Goal: Task Accomplishment & Management: Manage account settings

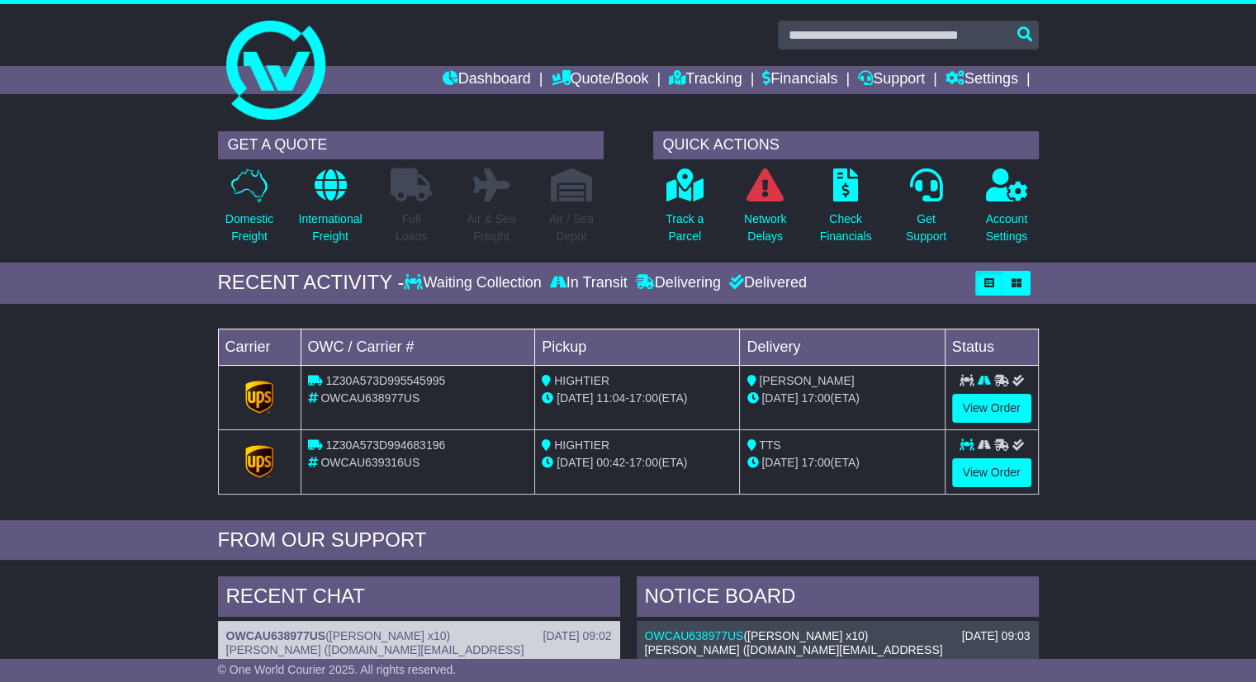
click at [1201, 201] on div "GET A QUOTE Domestic Freight International Freight Full Loads Air & Sea Freight…" at bounding box center [628, 193] width 1256 height 140
click at [974, 77] on link "Settings" at bounding box center [981, 80] width 73 height 28
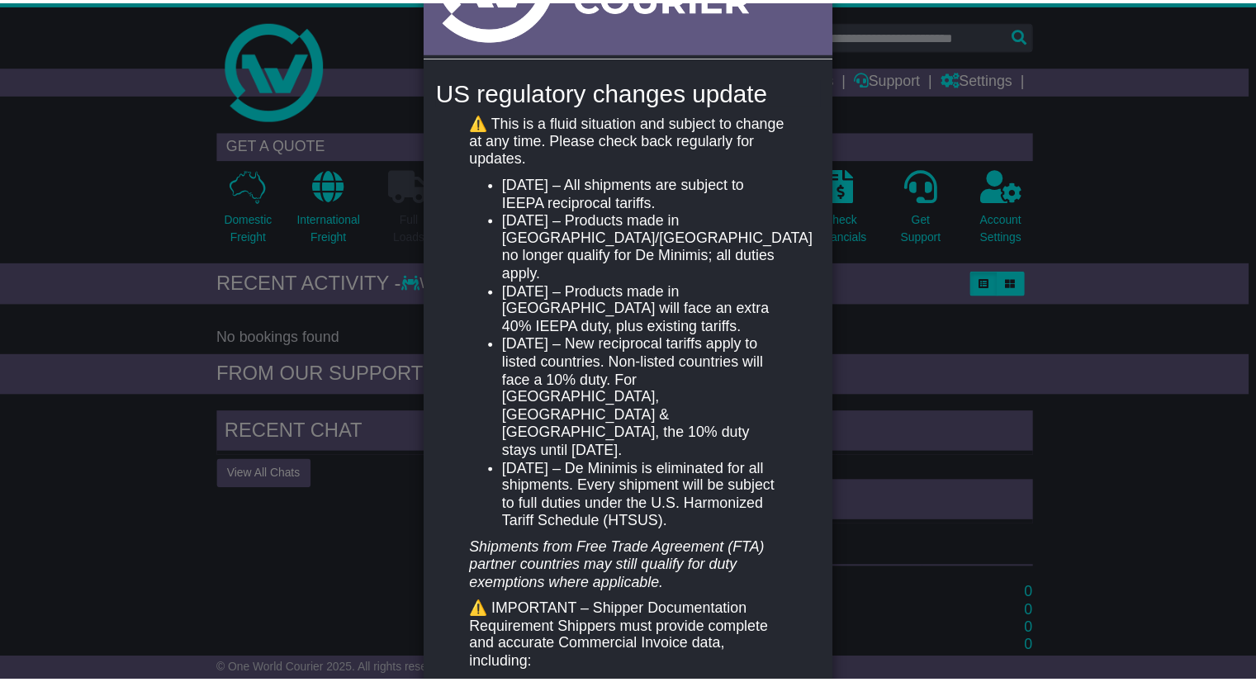
scroll to position [17, 0]
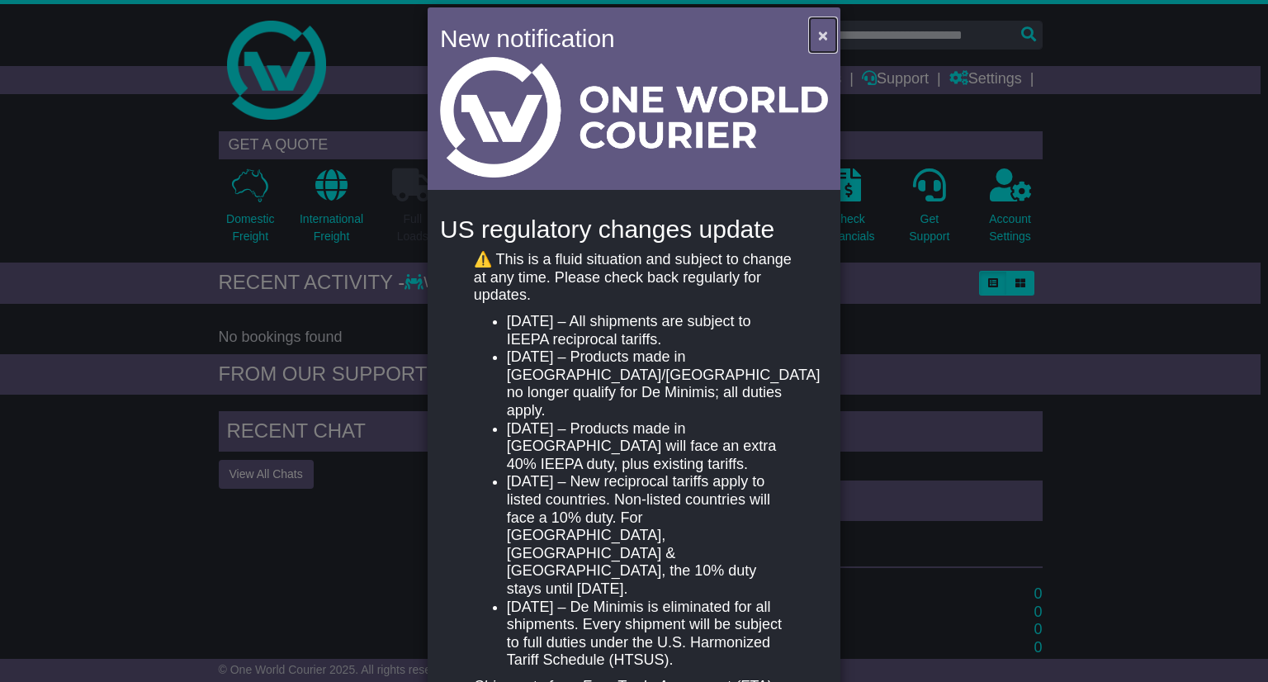
click at [829, 41] on button "×" at bounding box center [823, 35] width 26 height 34
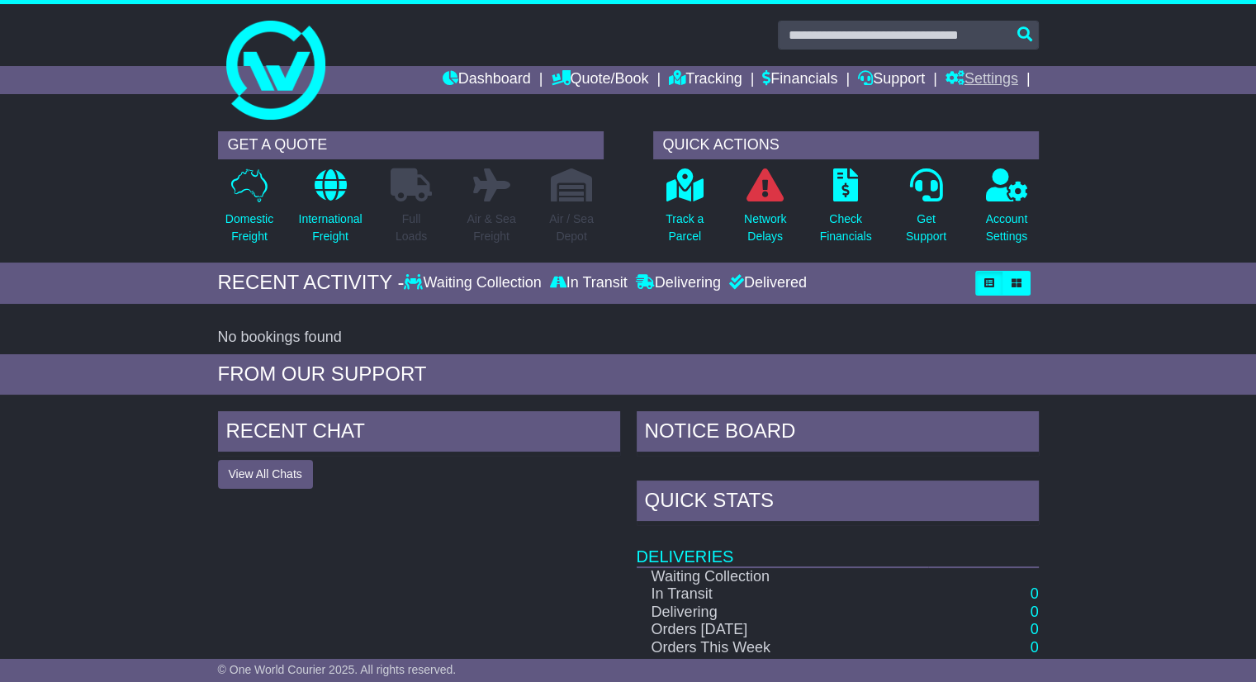
click at [1000, 69] on link "Settings" at bounding box center [981, 80] width 73 height 28
click at [1150, 109] on div at bounding box center [628, 63] width 1256 height 119
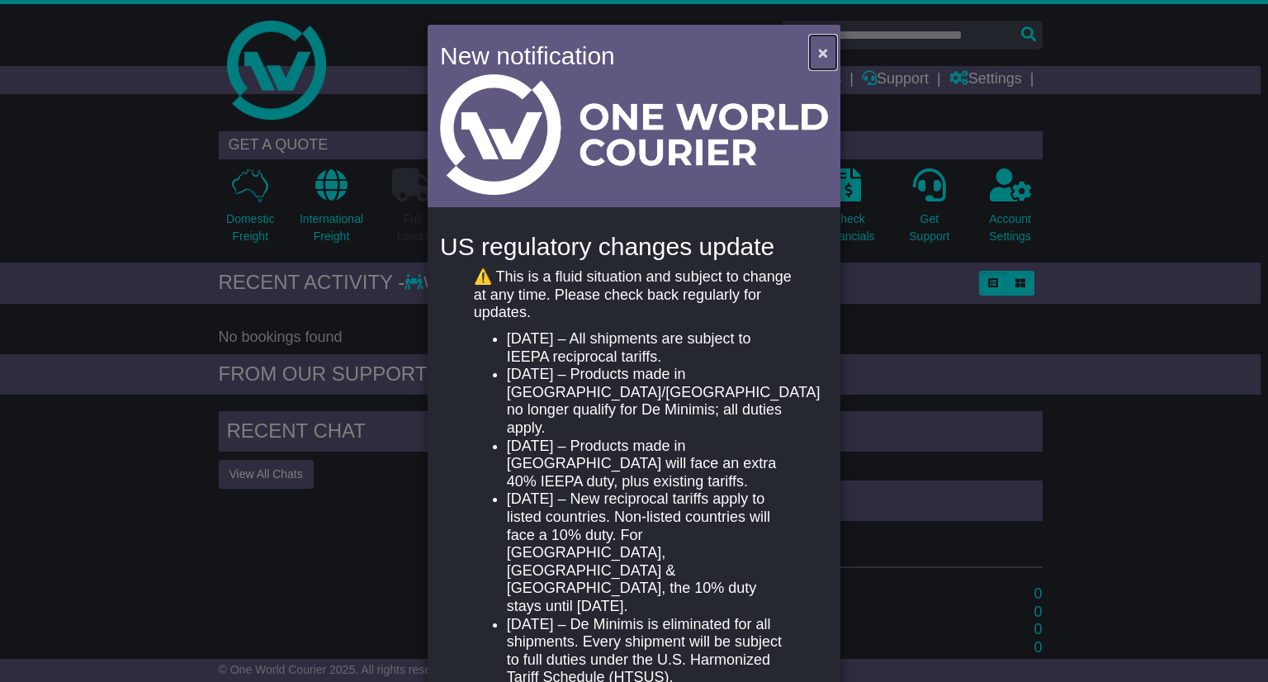
click at [818, 50] on span "×" at bounding box center [823, 52] width 10 height 19
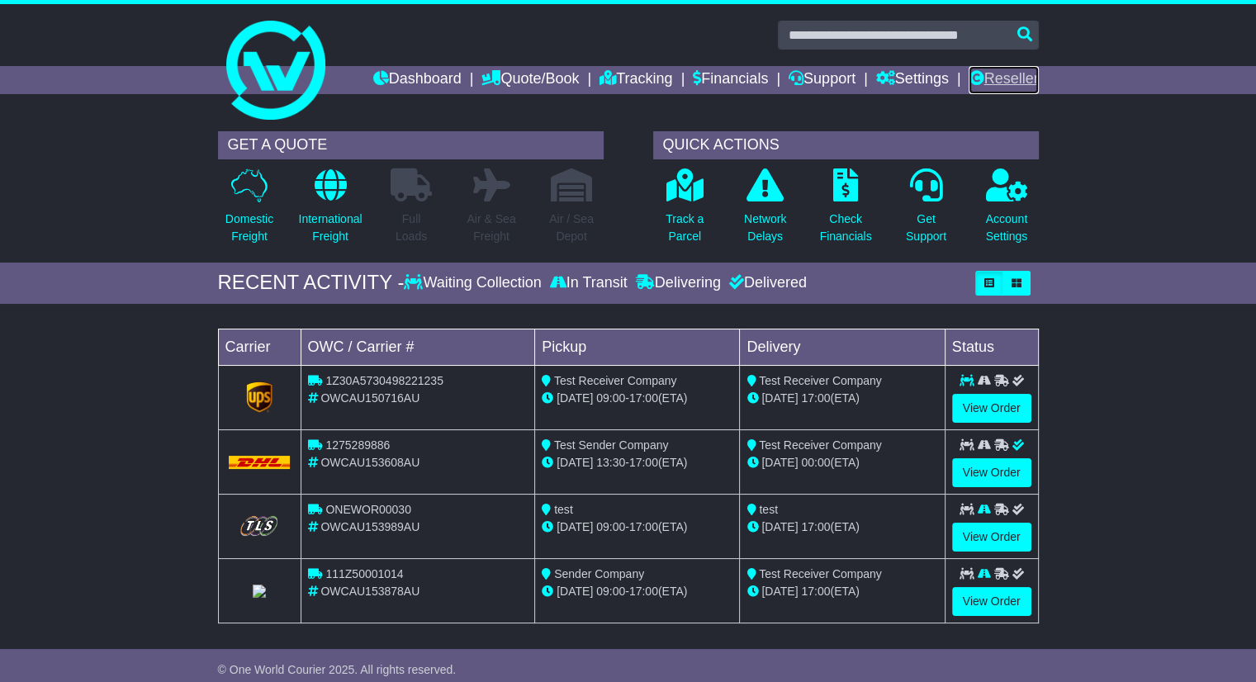
click at [1016, 79] on link "Reseller" at bounding box center [1003, 80] width 69 height 28
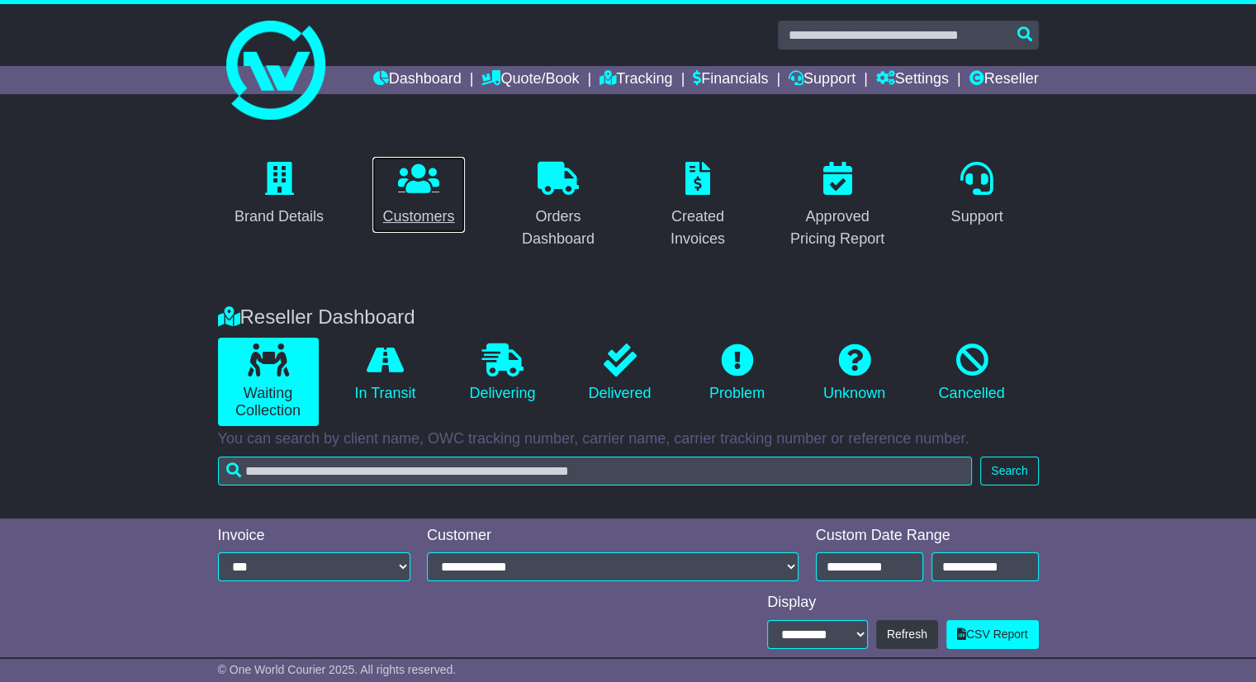
click at [417, 174] on icon at bounding box center [418, 178] width 41 height 33
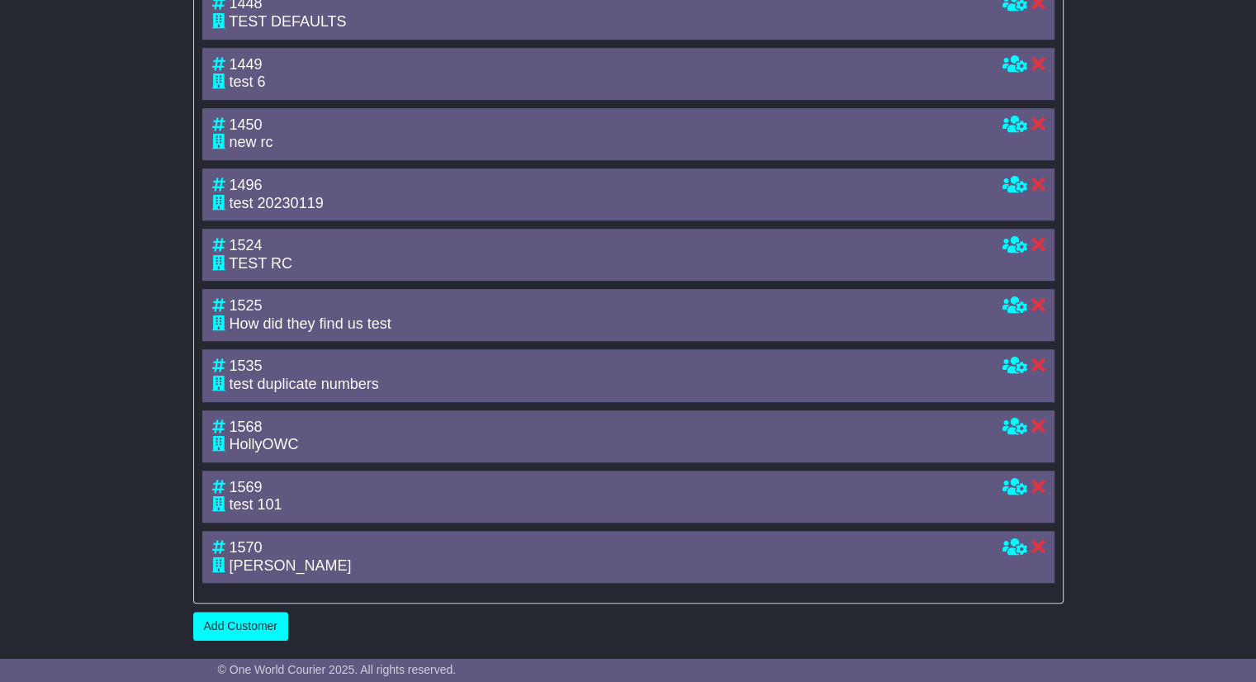
scroll to position [921, 0]
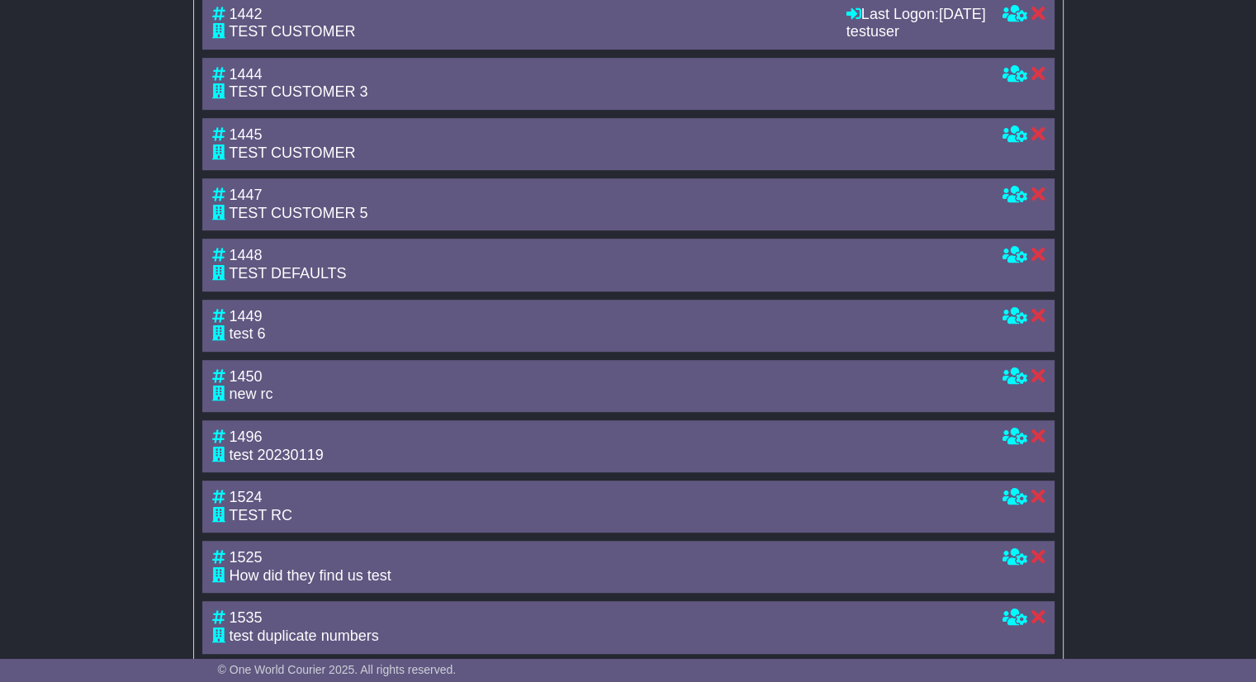
click at [298, 40] on span "TEST CUSTOMER" at bounding box center [292, 31] width 126 height 17
click at [388, 41] on div "TEST CUSTOMER" at bounding box center [521, 32] width 618 height 18
click at [509, 41] on div "TEST CUSTOMER" at bounding box center [521, 32] width 618 height 18
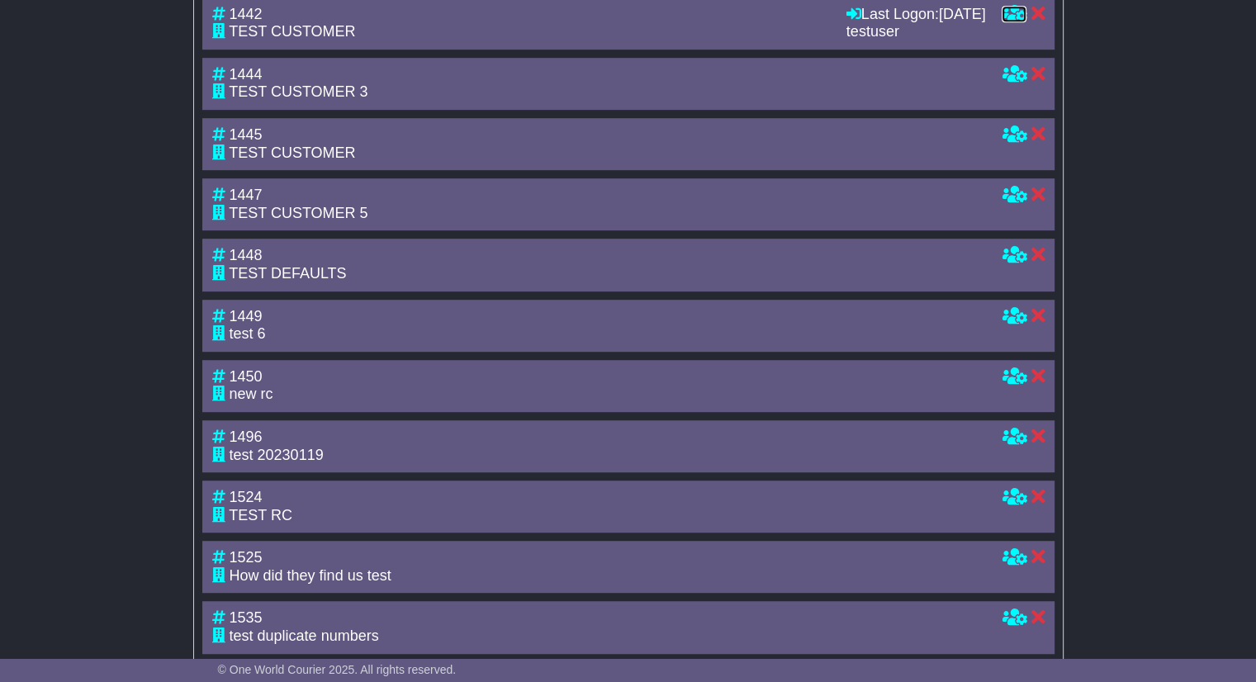
click at [1015, 21] on icon at bounding box center [1014, 13] width 25 height 15
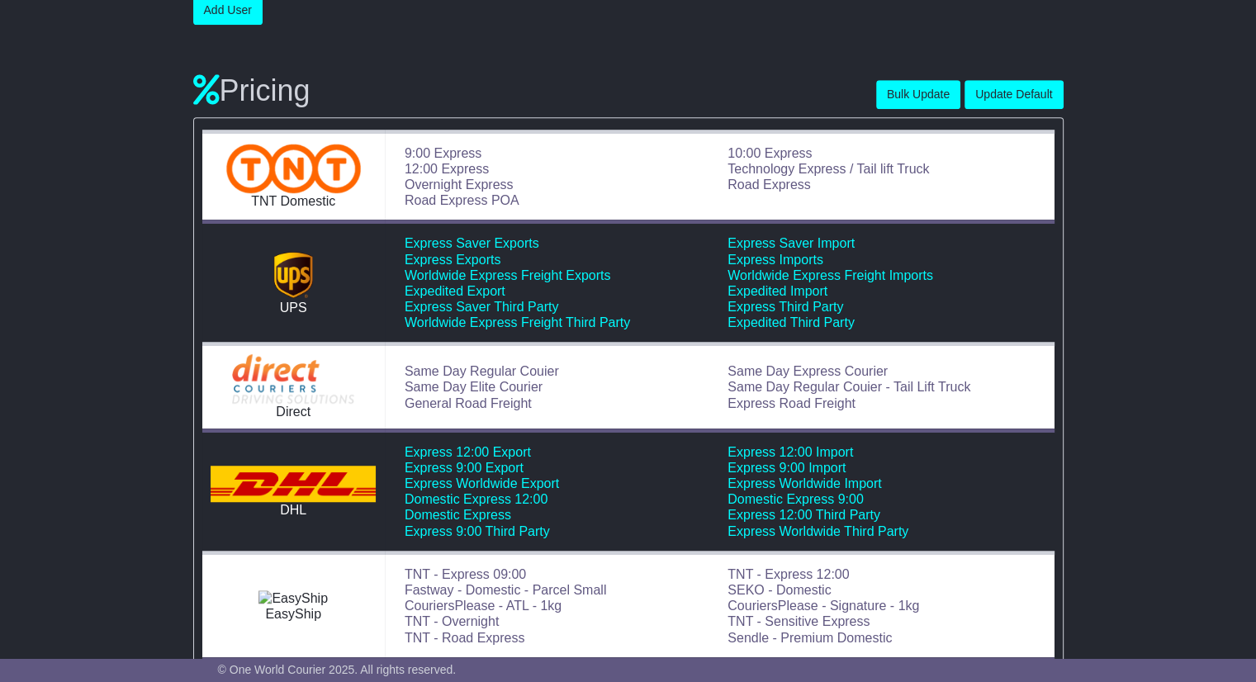
scroll to position [661, 0]
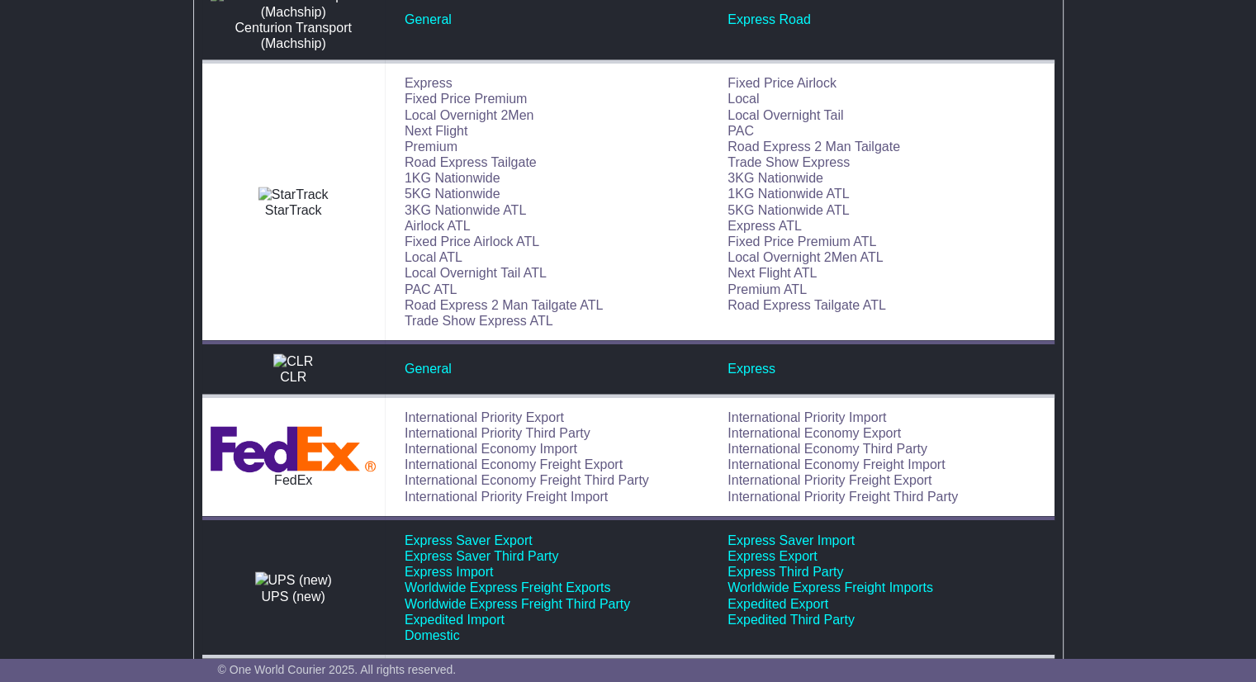
drag, startPoint x: 1234, startPoint y: 164, endPoint x: 1225, endPoint y: 445, distance: 280.9
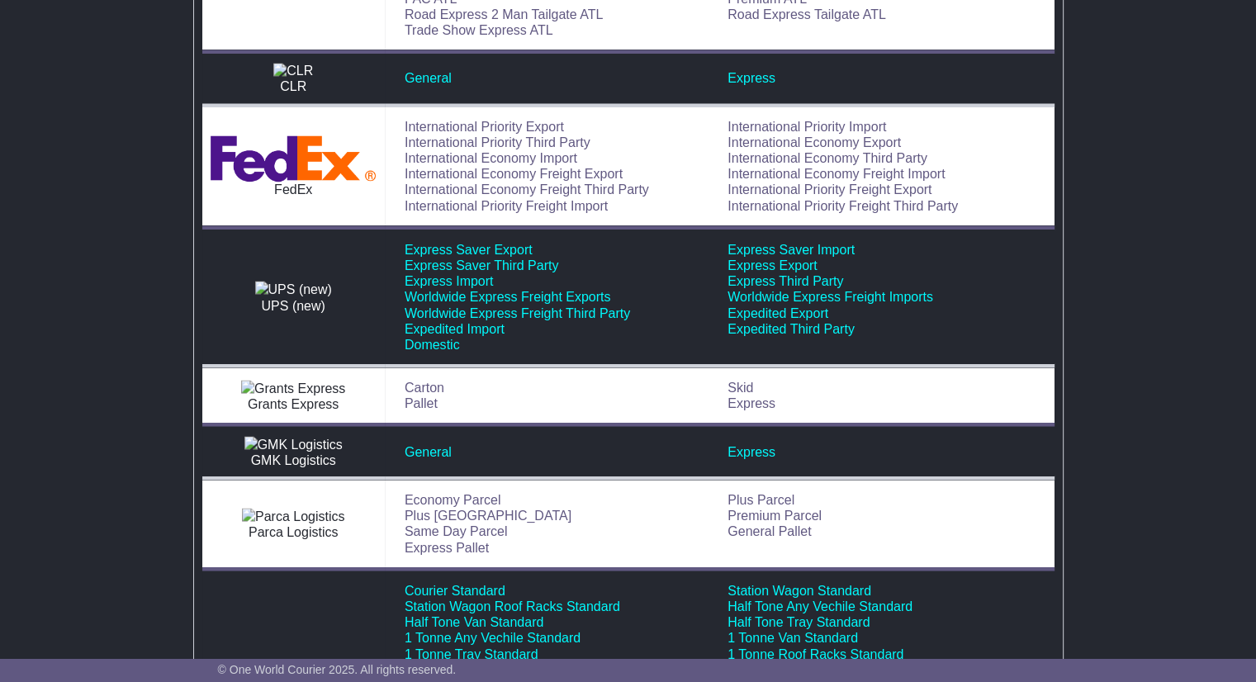
scroll to position [0, 0]
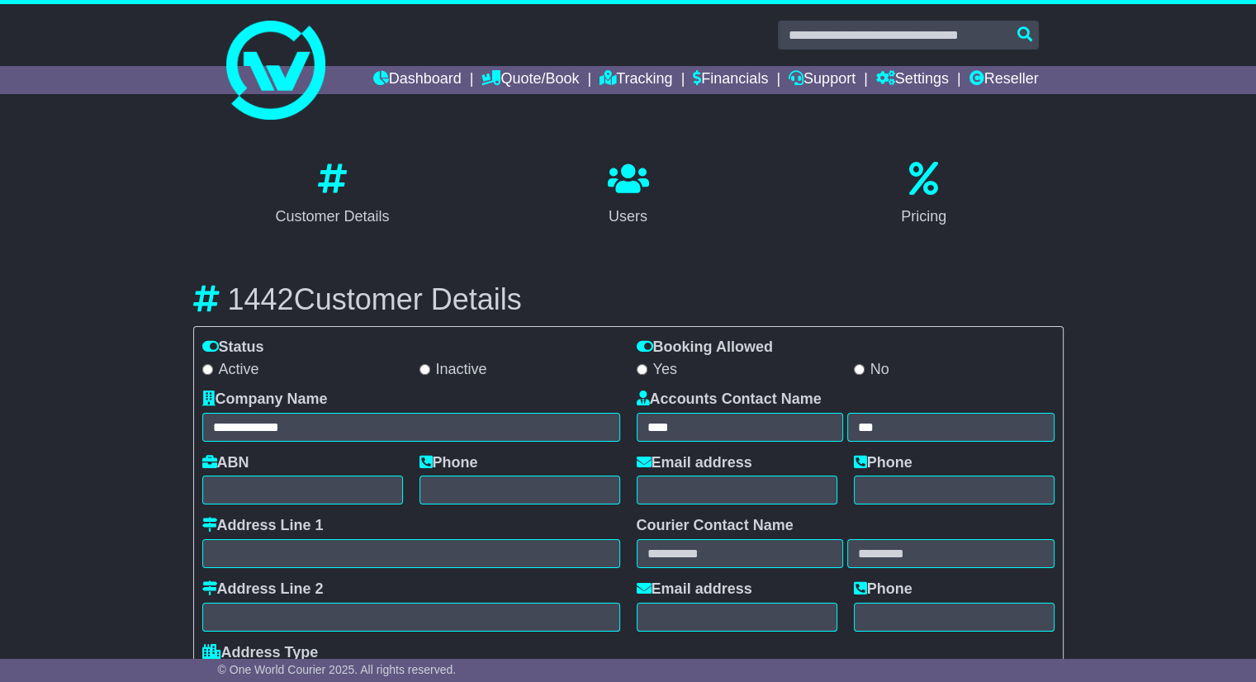
drag, startPoint x: 1221, startPoint y: 493, endPoint x: 1234, endPoint y: 55, distance: 437.8
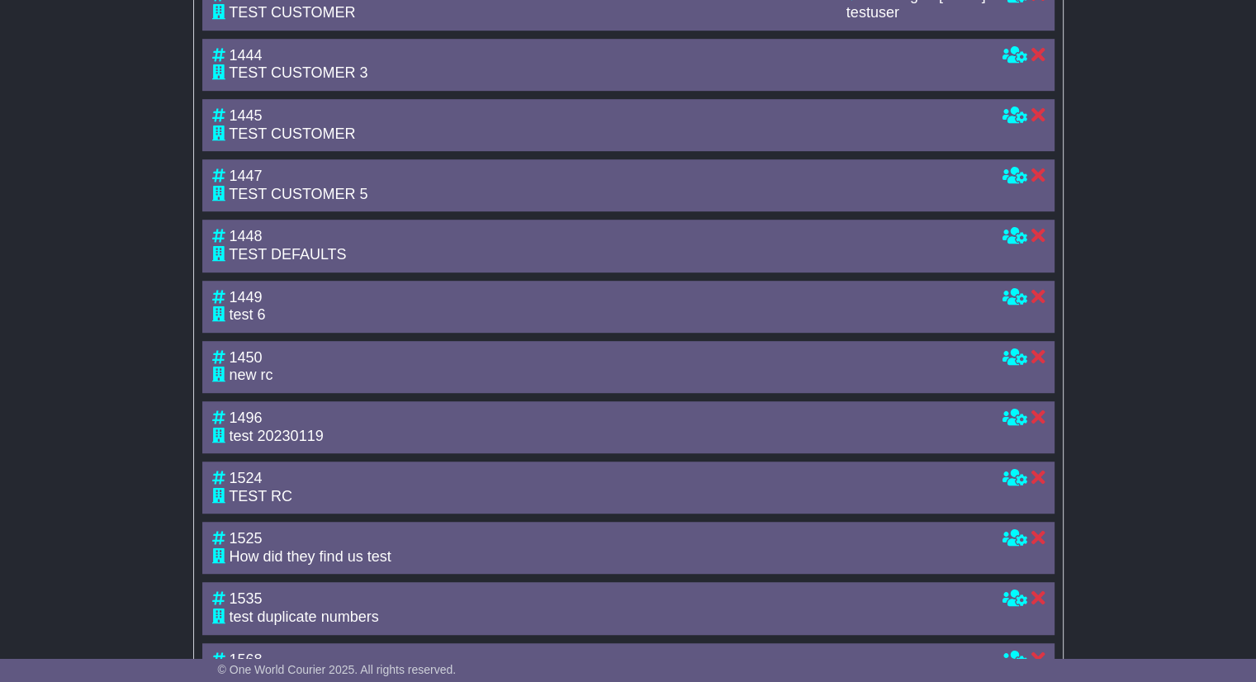
scroll to position [921, 0]
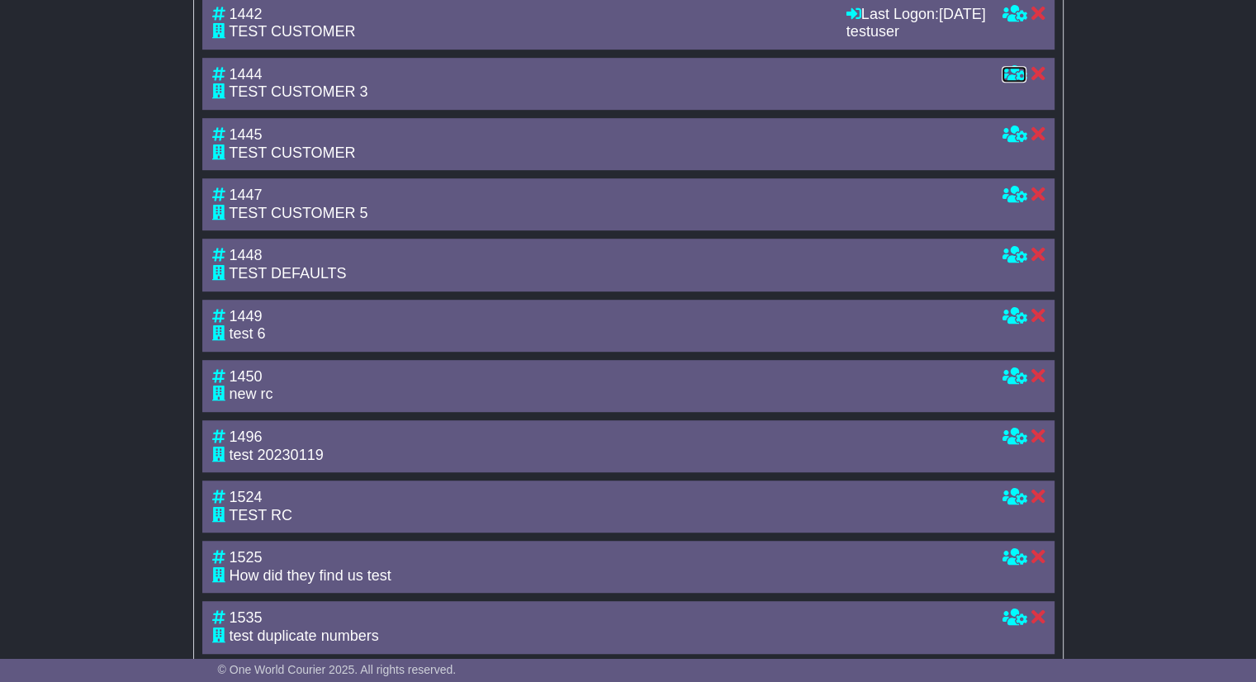
click at [1007, 81] on icon at bounding box center [1014, 73] width 25 height 15
click at [1012, 21] on icon at bounding box center [1014, 13] width 25 height 15
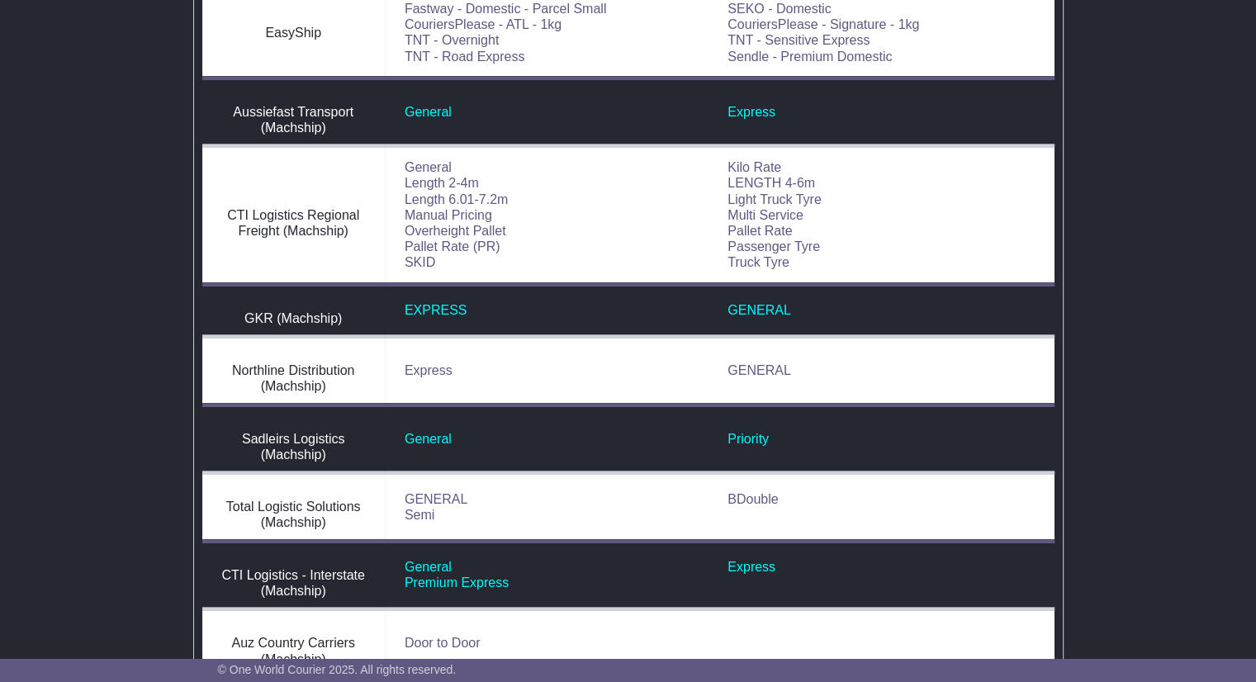
scroll to position [1486, 0]
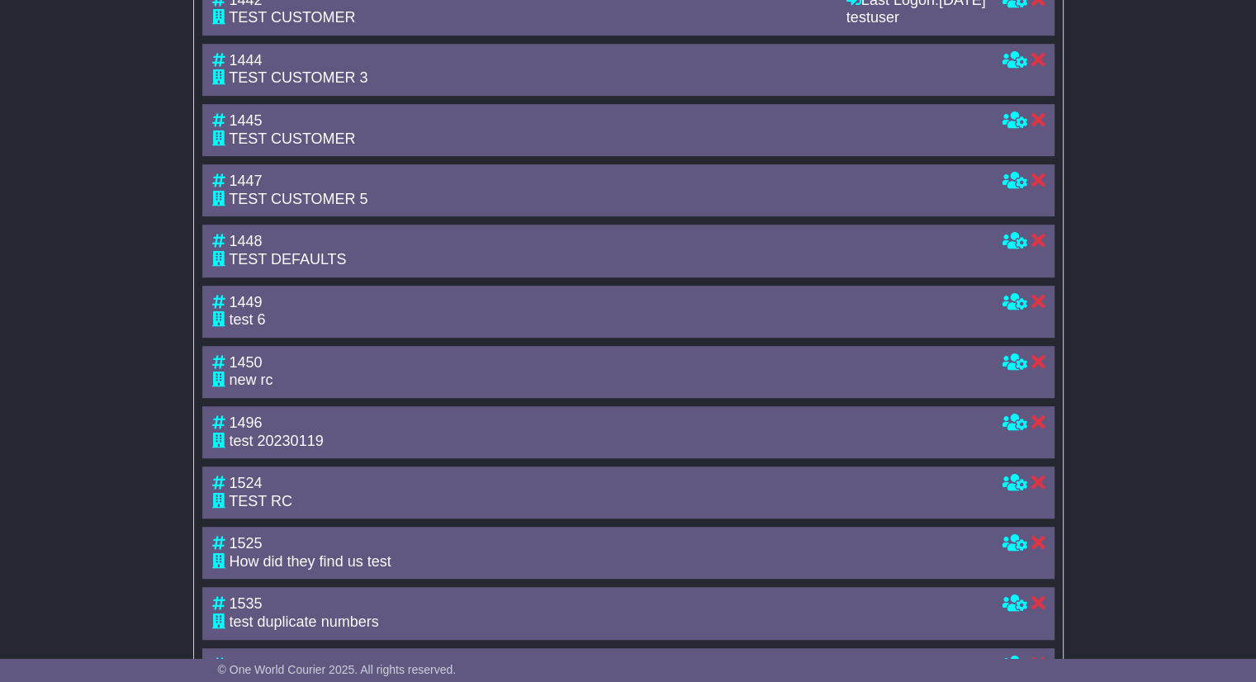
scroll to position [756, 0]
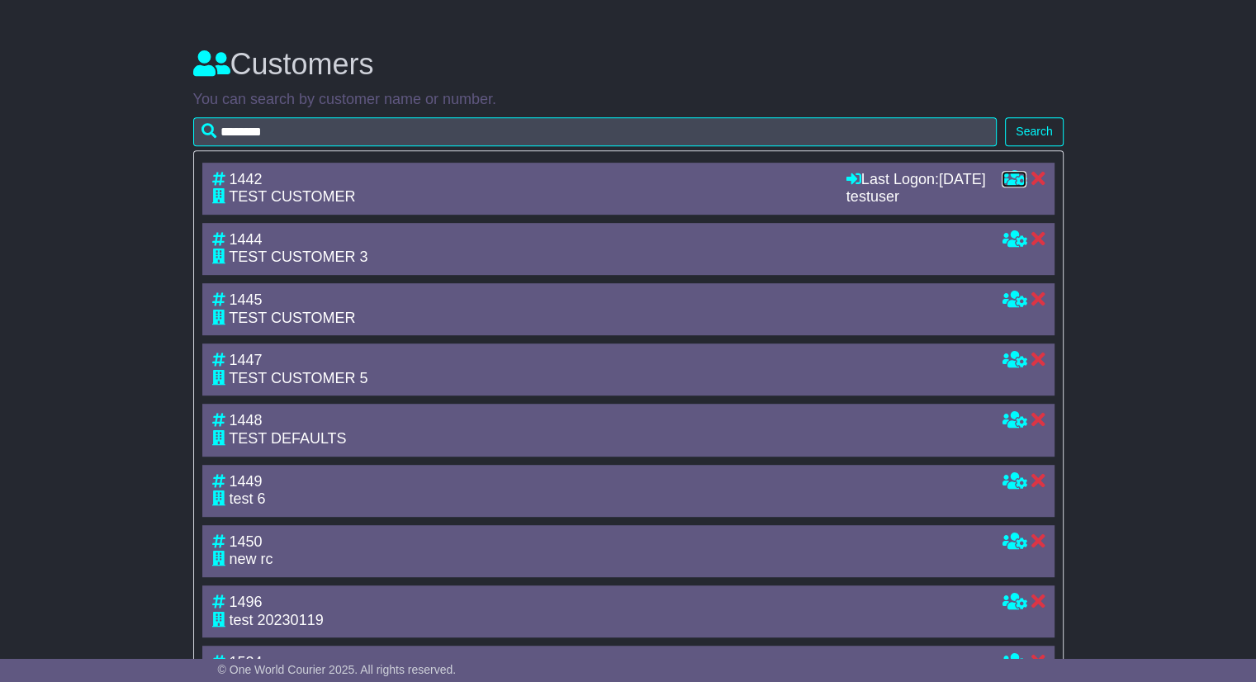
click at [1007, 186] on icon at bounding box center [1014, 178] width 25 height 15
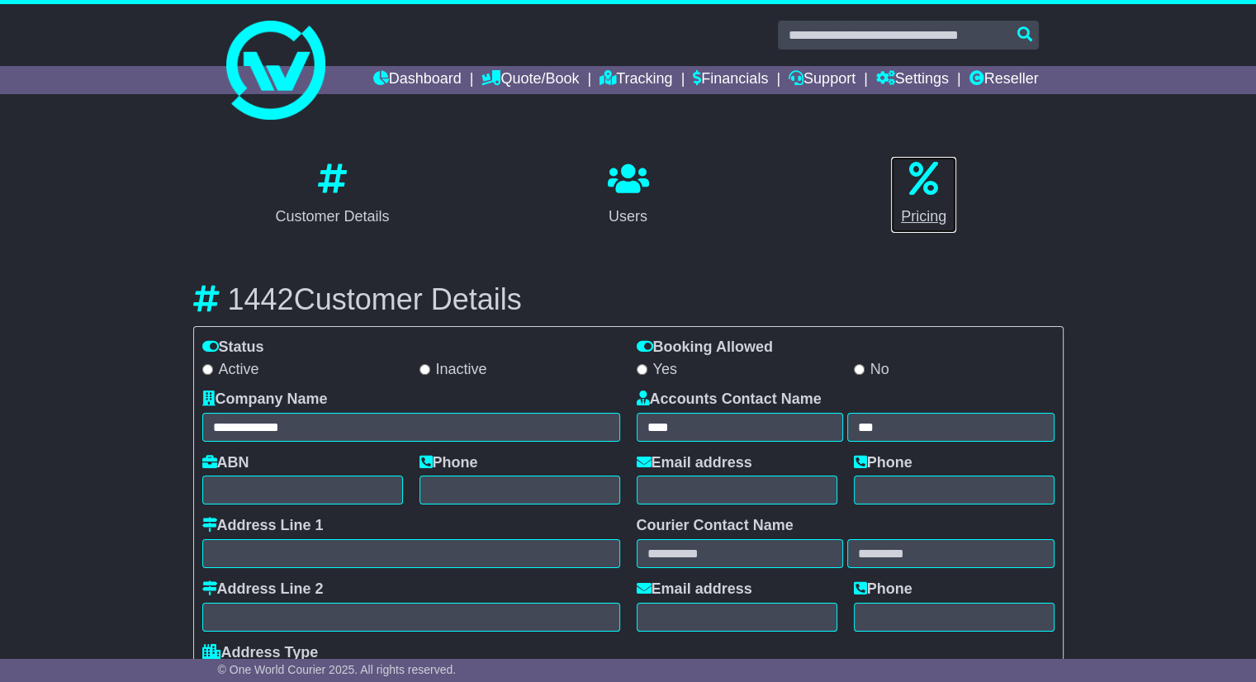
click at [918, 196] on p at bounding box center [923, 180] width 45 height 36
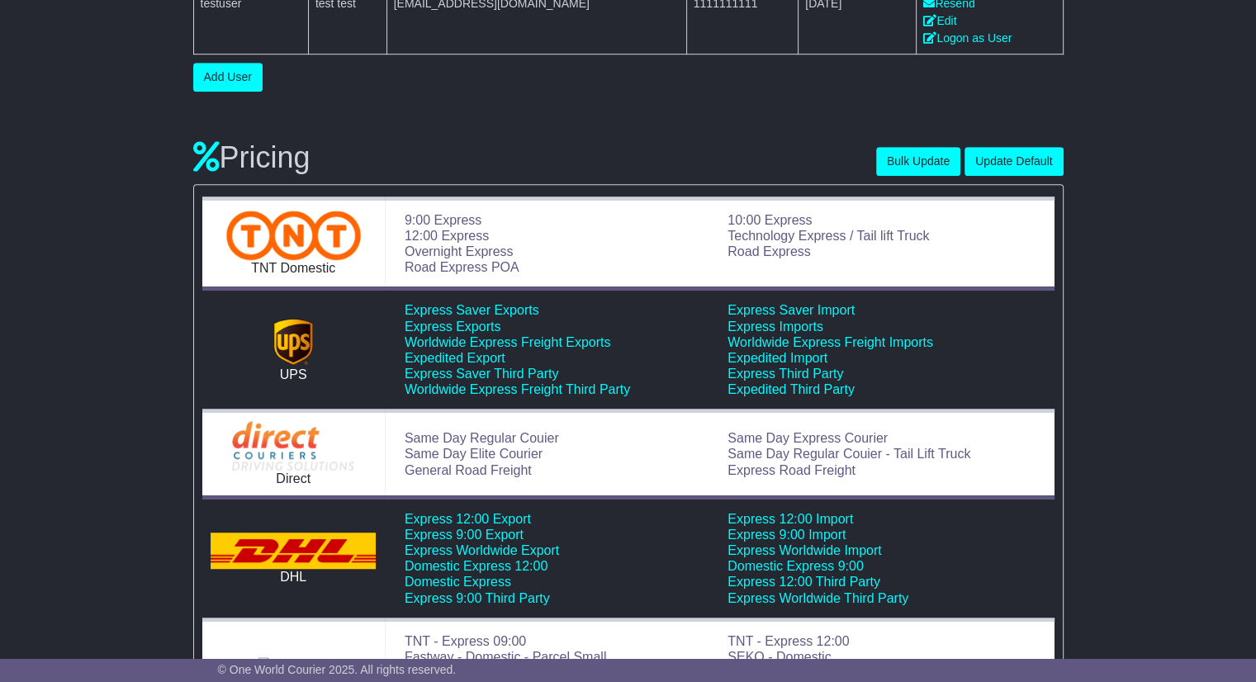
scroll to position [956, 0]
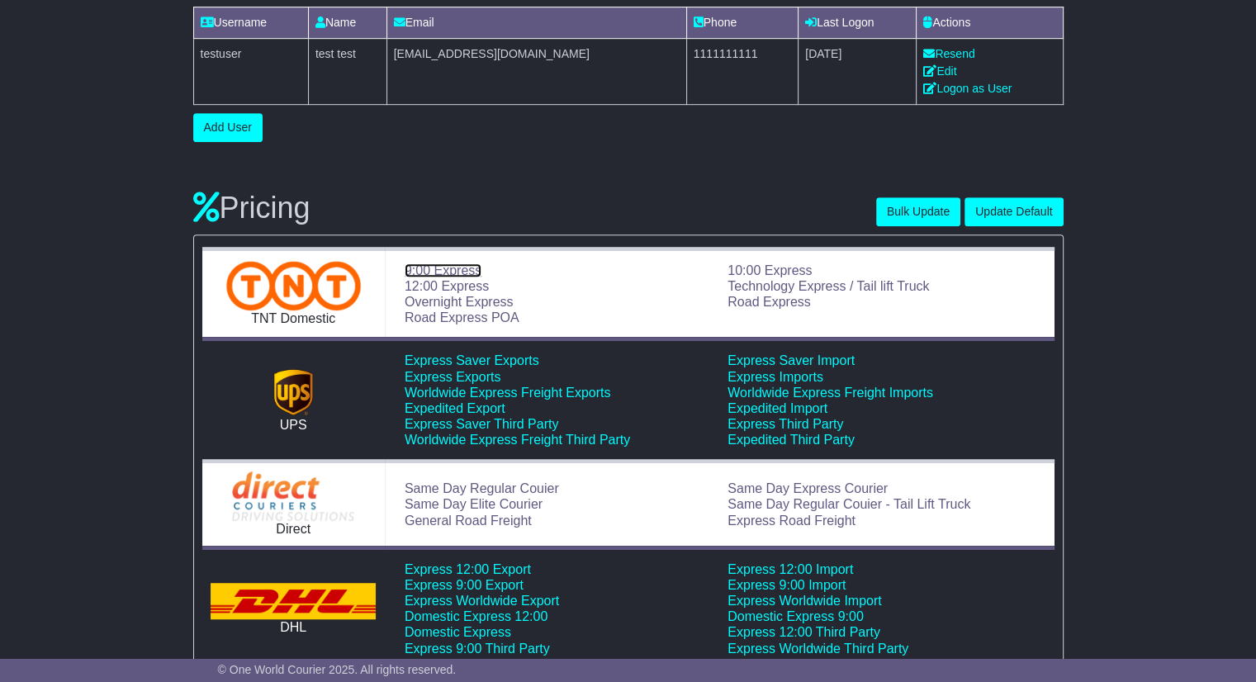
click at [449, 263] on link "9:00 Express" at bounding box center [443, 270] width 77 height 14
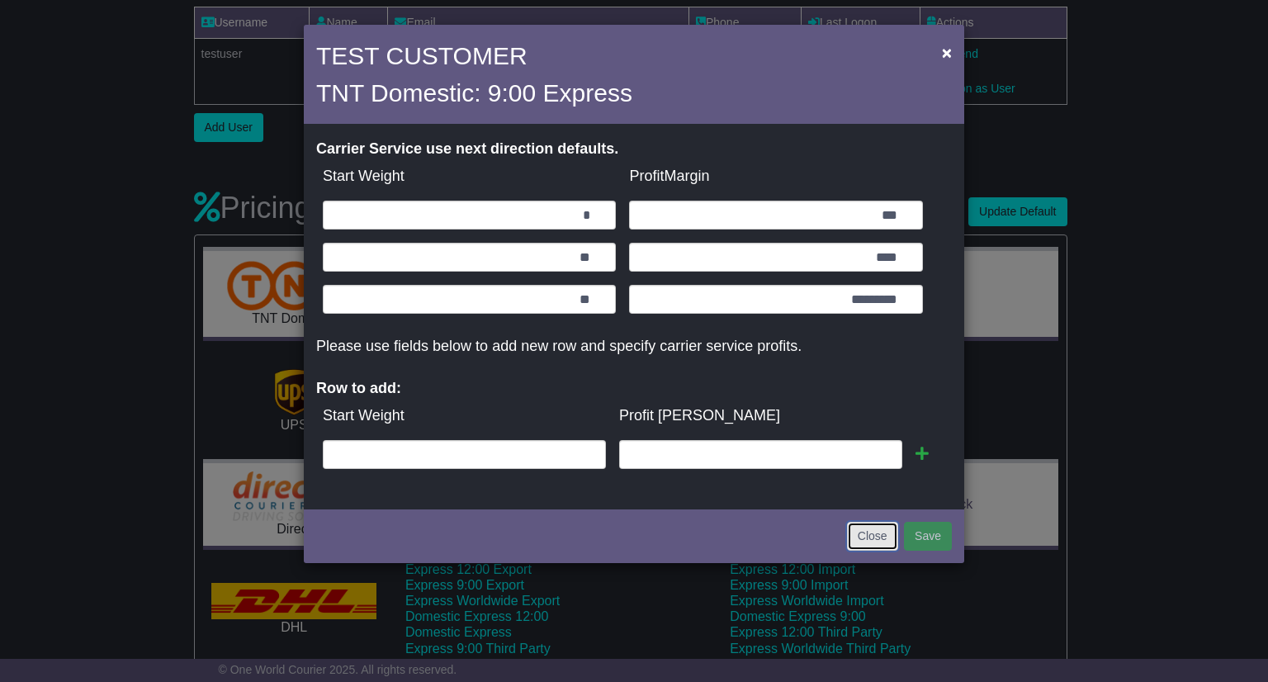
click at [866, 542] on button "Close" at bounding box center [872, 536] width 51 height 29
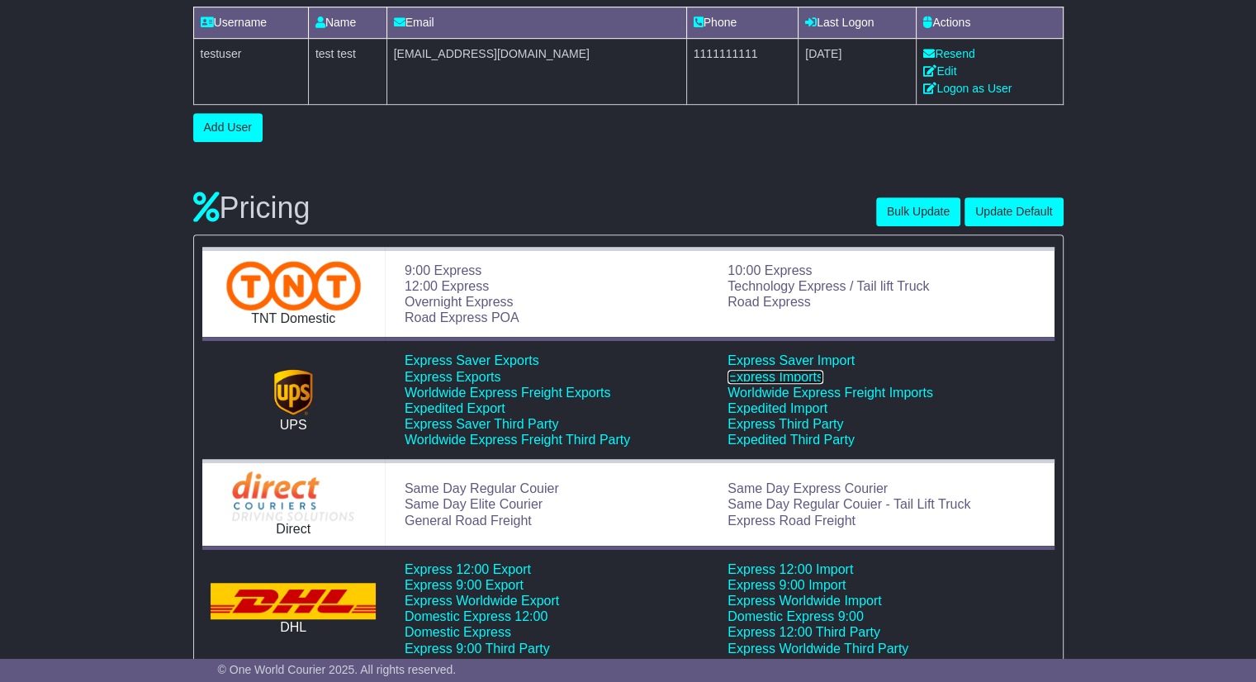
click at [786, 377] on link "Express Imports" at bounding box center [775, 377] width 96 height 14
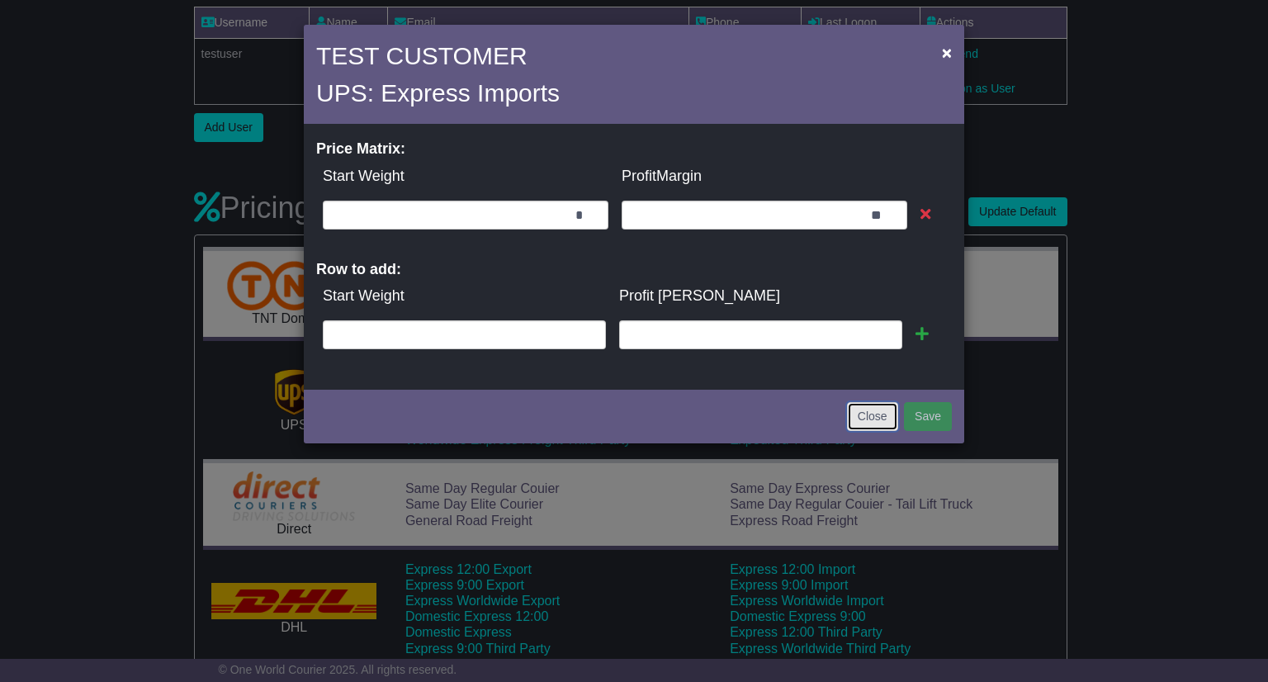
click at [865, 415] on button "Close" at bounding box center [872, 416] width 51 height 29
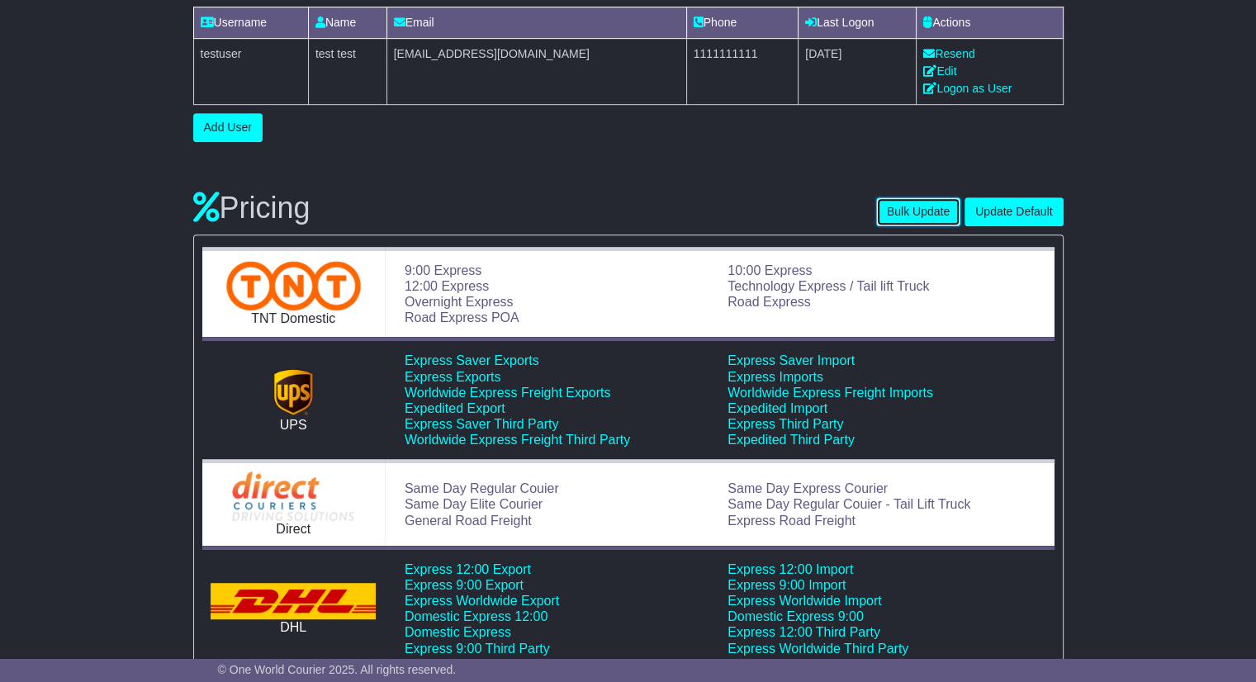
click at [922, 210] on button "Bulk Update" at bounding box center [918, 211] width 84 height 29
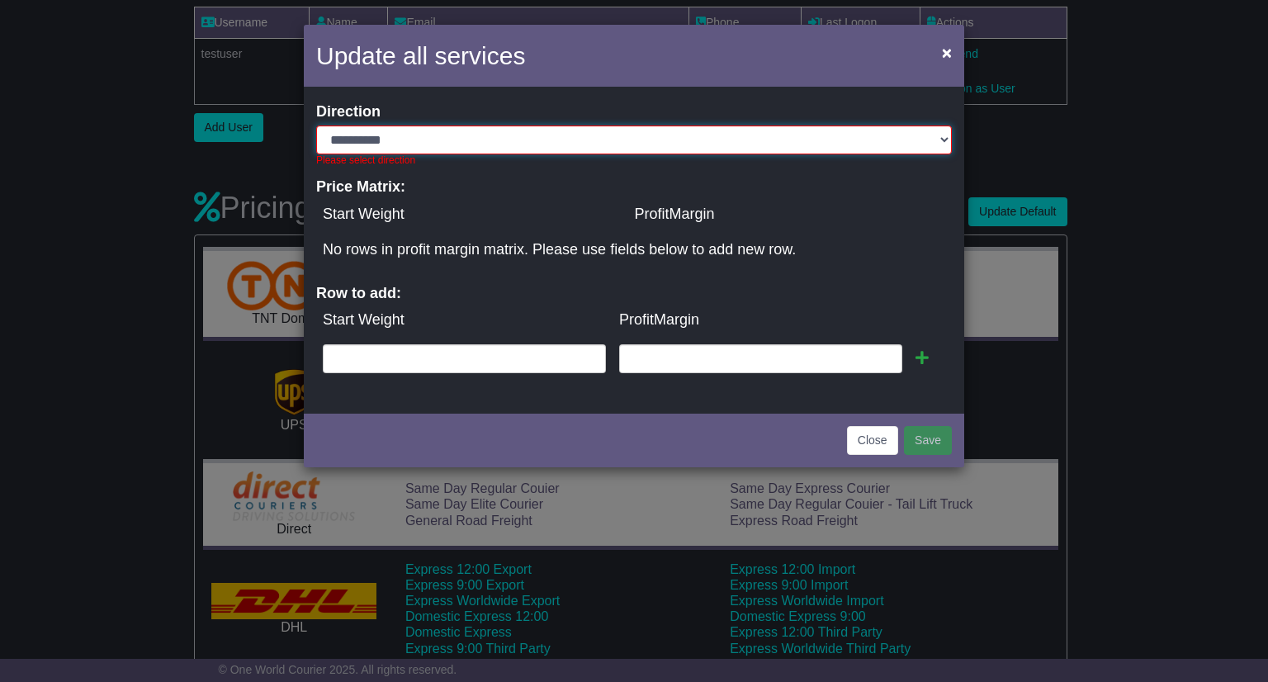
click at [934, 140] on select "**********" at bounding box center [634, 140] width 636 height 29
select select "*"
click at [316, 126] on select "**********" at bounding box center [634, 140] width 636 height 29
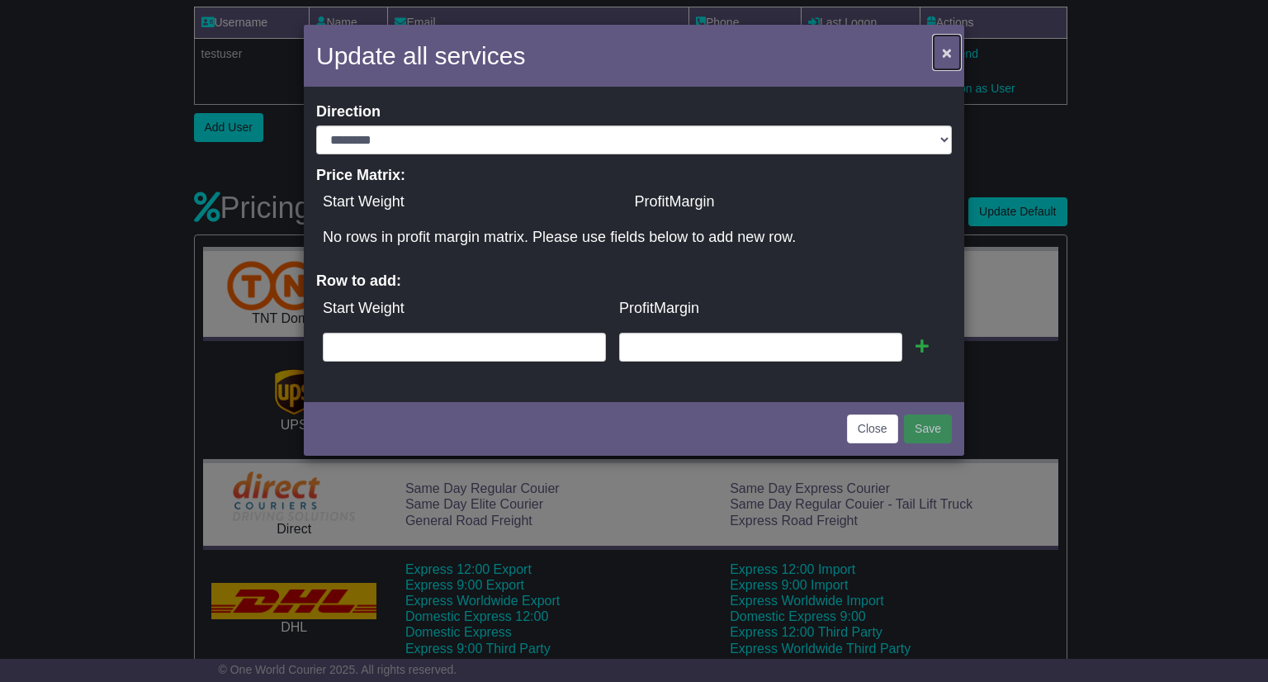
click at [950, 51] on span "×" at bounding box center [947, 52] width 10 height 19
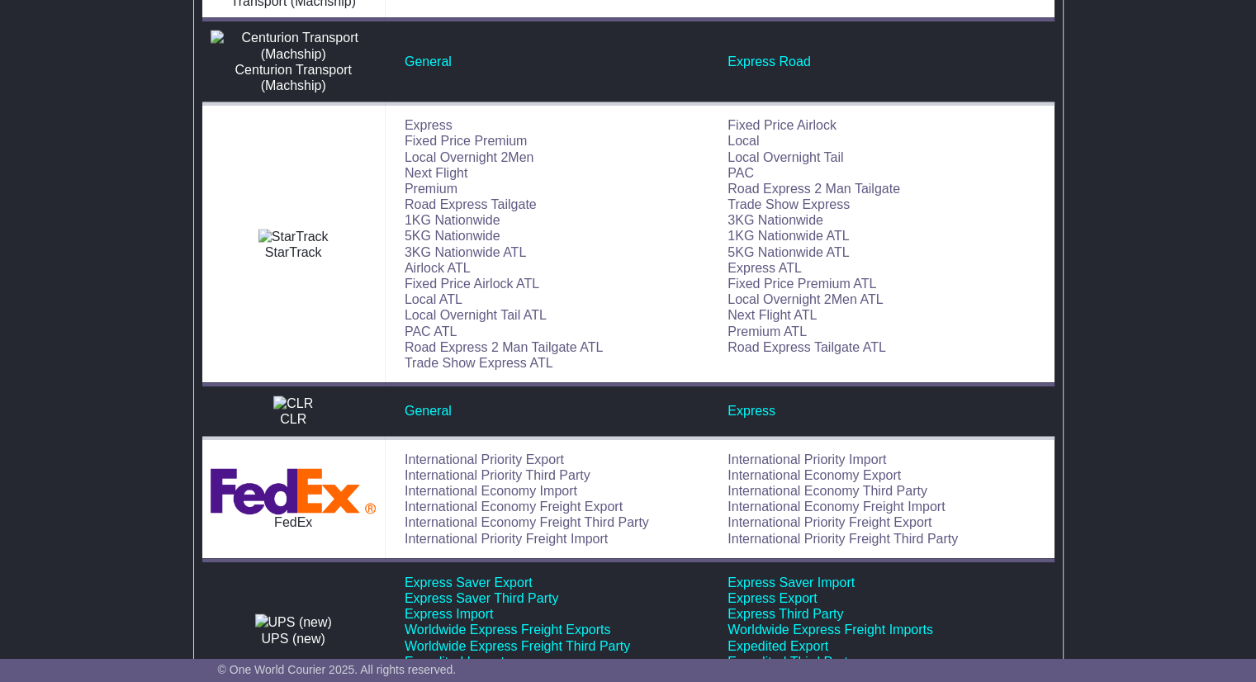
scroll to position [295, 0]
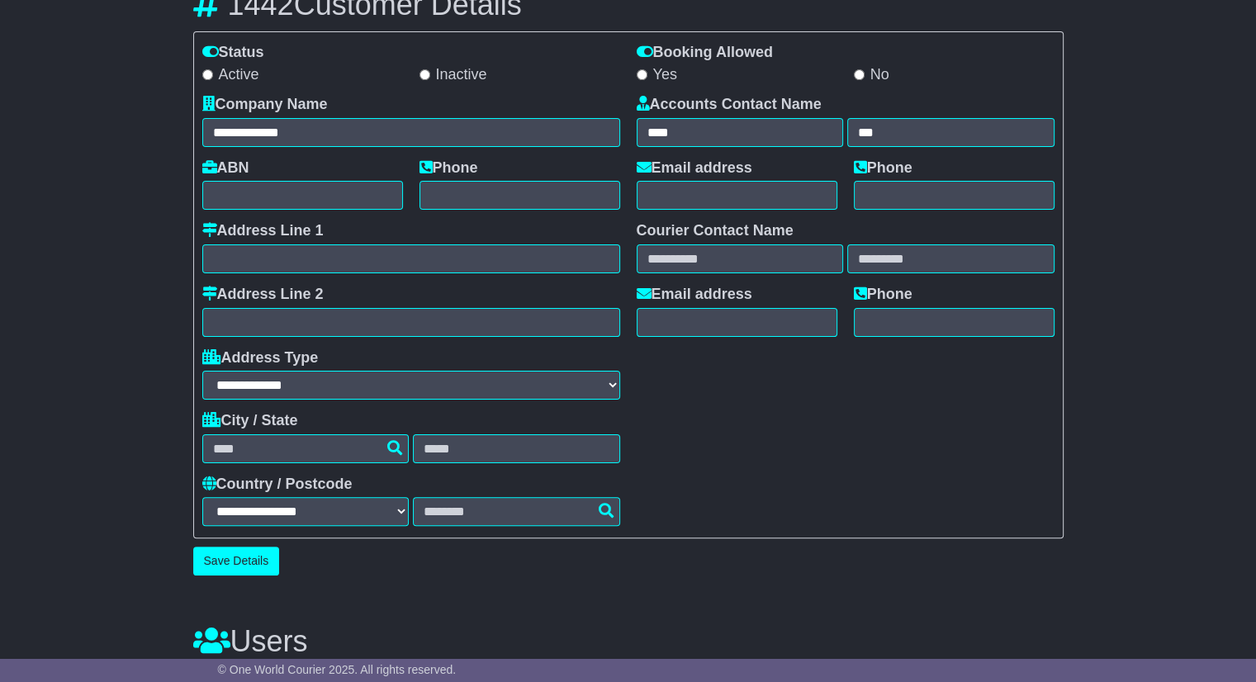
drag, startPoint x: 1191, startPoint y: 564, endPoint x: 1209, endPoint y: 288, distance: 276.4
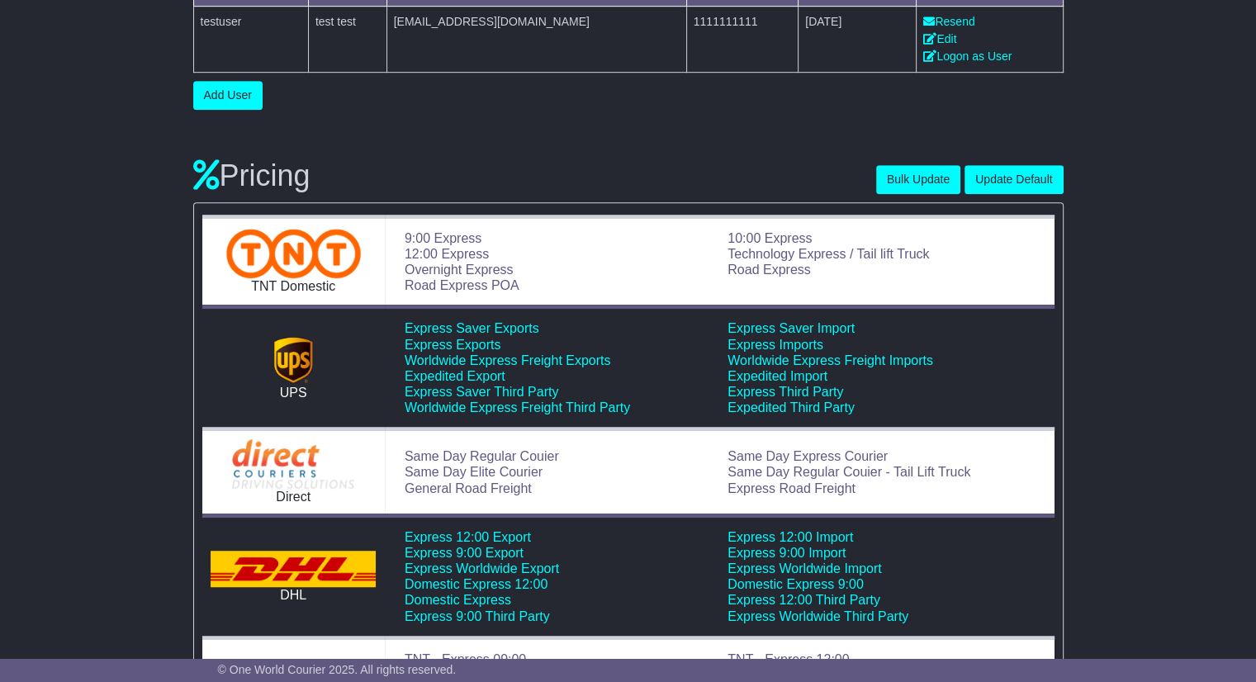
scroll to position [908, 0]
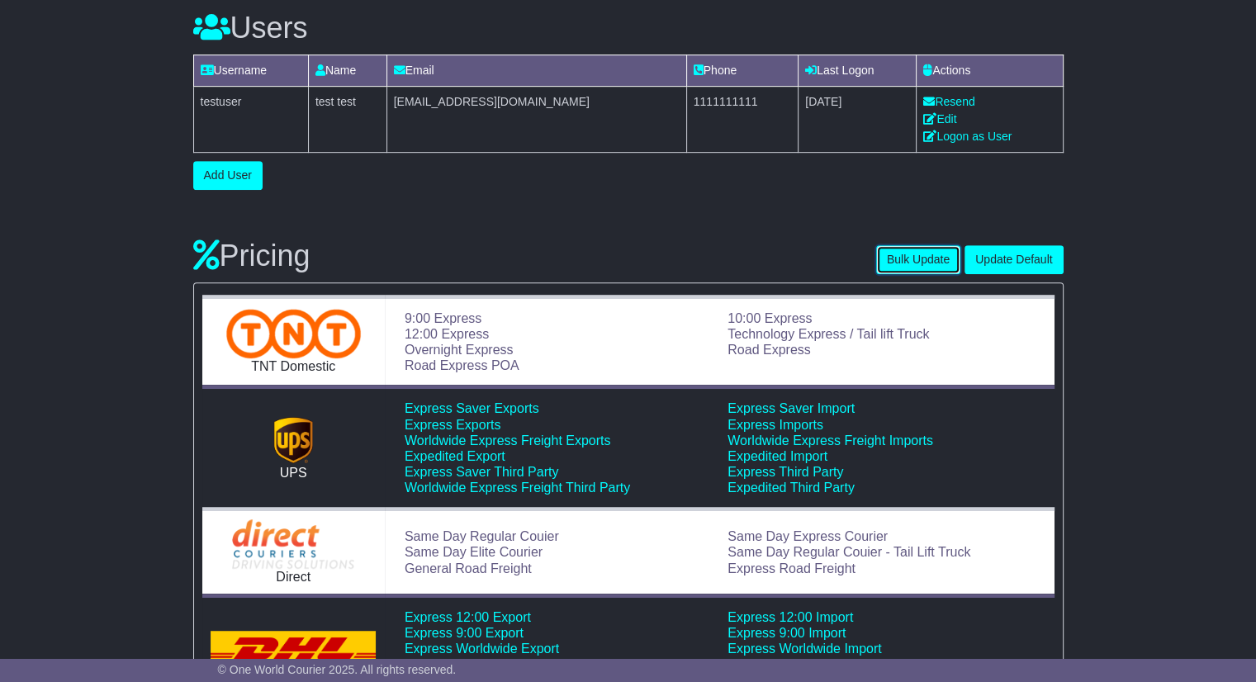
click at [938, 263] on button "Bulk Update" at bounding box center [918, 259] width 84 height 29
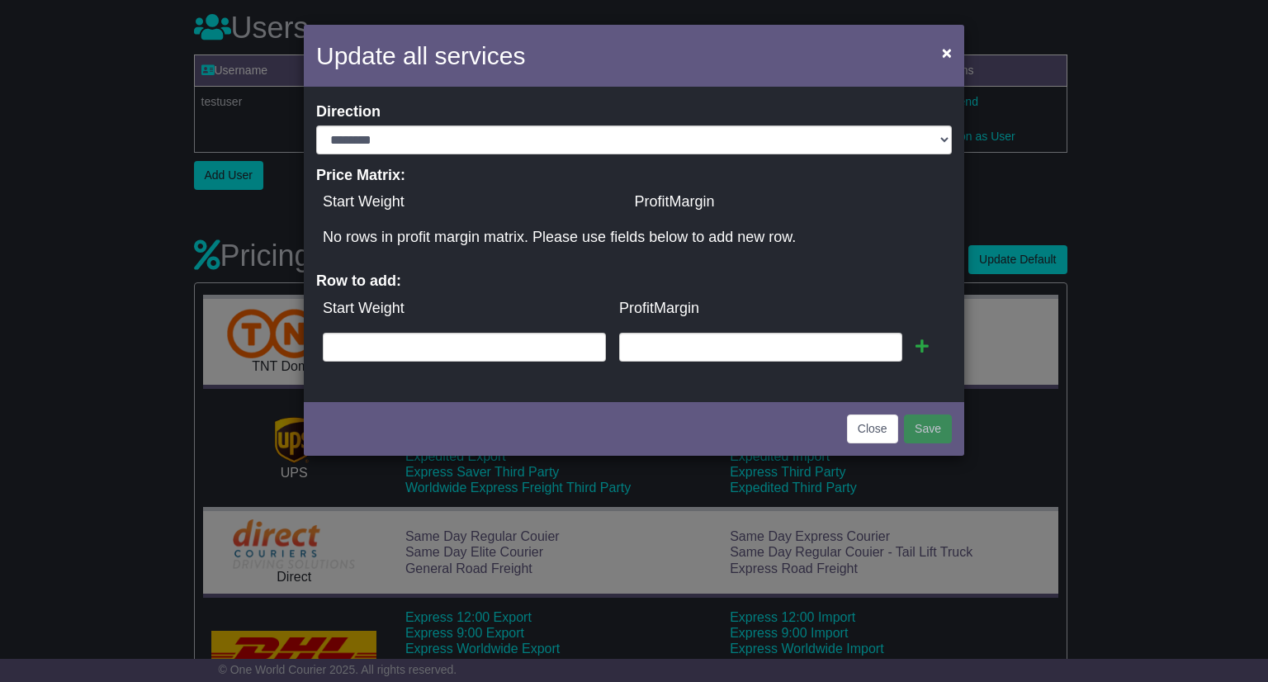
click at [413, 198] on td "Start Weight" at bounding box center [472, 202] width 312 height 36
drag, startPoint x: 434, startPoint y: 236, endPoint x: 694, endPoint y: 190, distance: 264.2
click at [694, 190] on table "Start Weight ProfitMargin No rows in profit margin matrix. Please use fields be…" at bounding box center [634, 219] width 636 height 71
click at [532, 262] on div "**********" at bounding box center [634, 244] width 661 height 307
click at [923, 342] on icon at bounding box center [922, 346] width 13 height 15
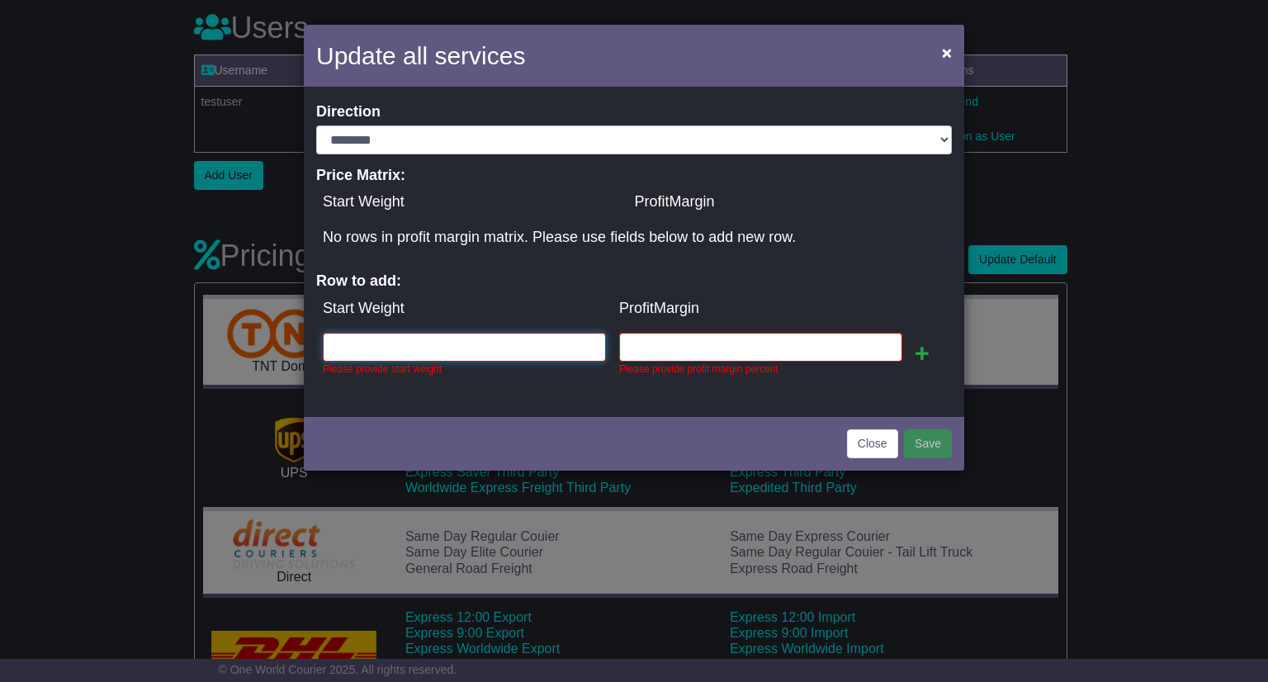
click at [537, 344] on input "text" at bounding box center [464, 347] width 283 height 29
click at [531, 344] on input "text" at bounding box center [464, 347] width 283 height 29
click at [859, 448] on button "Close" at bounding box center [872, 443] width 51 height 29
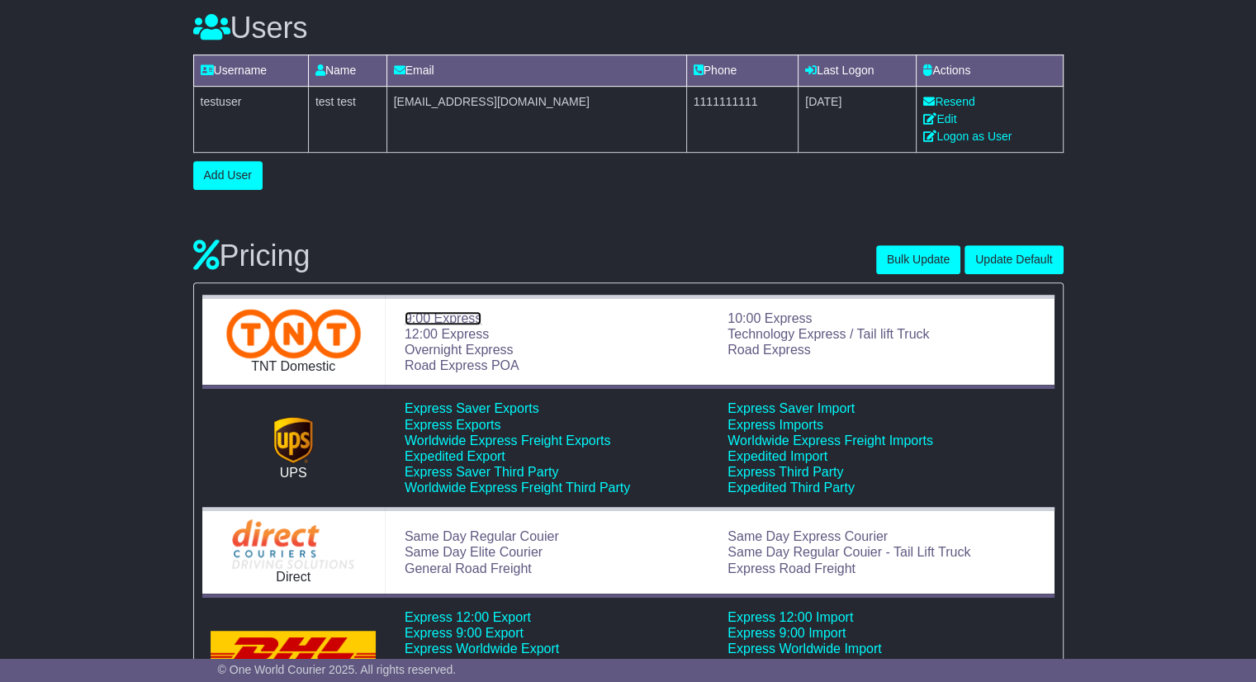
click at [443, 311] on link "9:00 Express" at bounding box center [443, 318] width 77 height 14
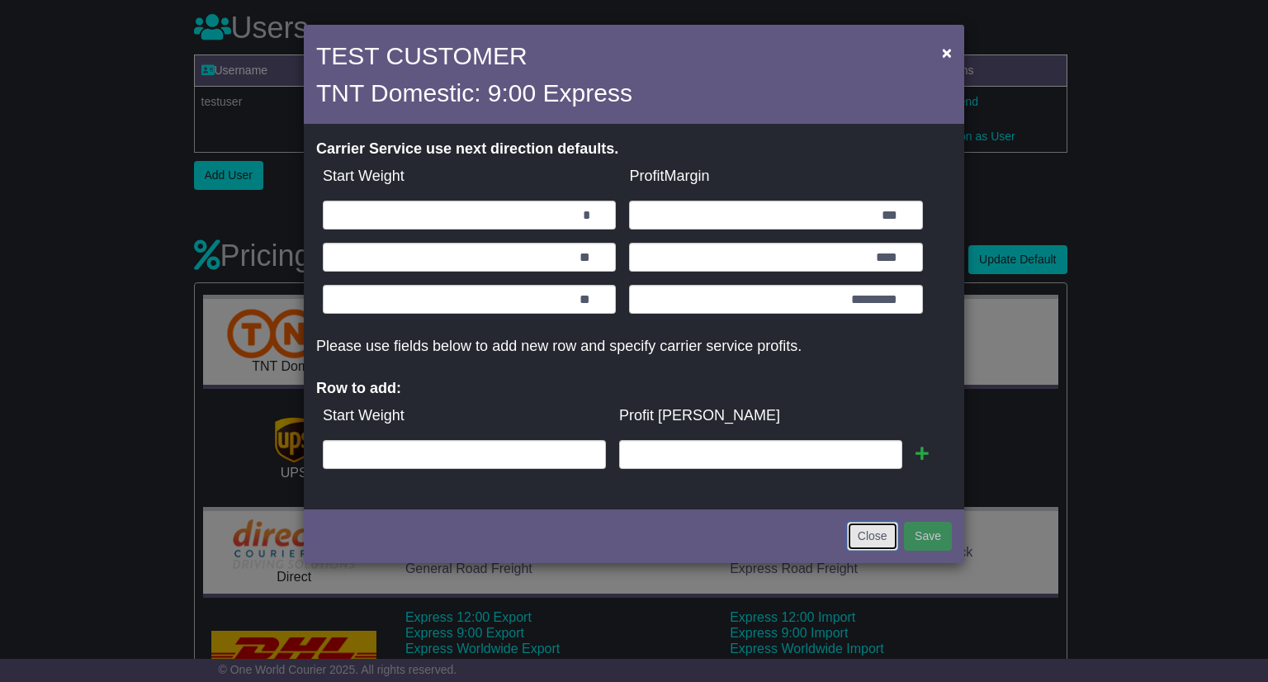
click at [861, 532] on button "Close" at bounding box center [872, 536] width 51 height 29
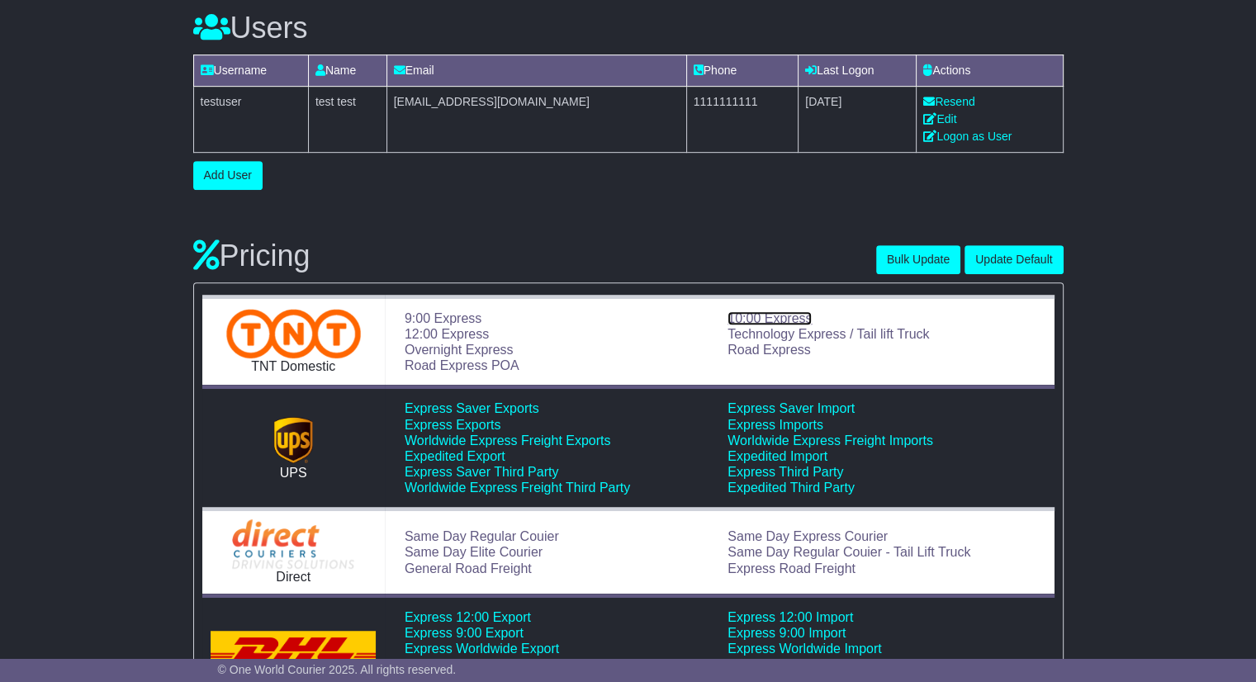
click at [779, 315] on link "10:00 Express" at bounding box center [769, 318] width 84 height 14
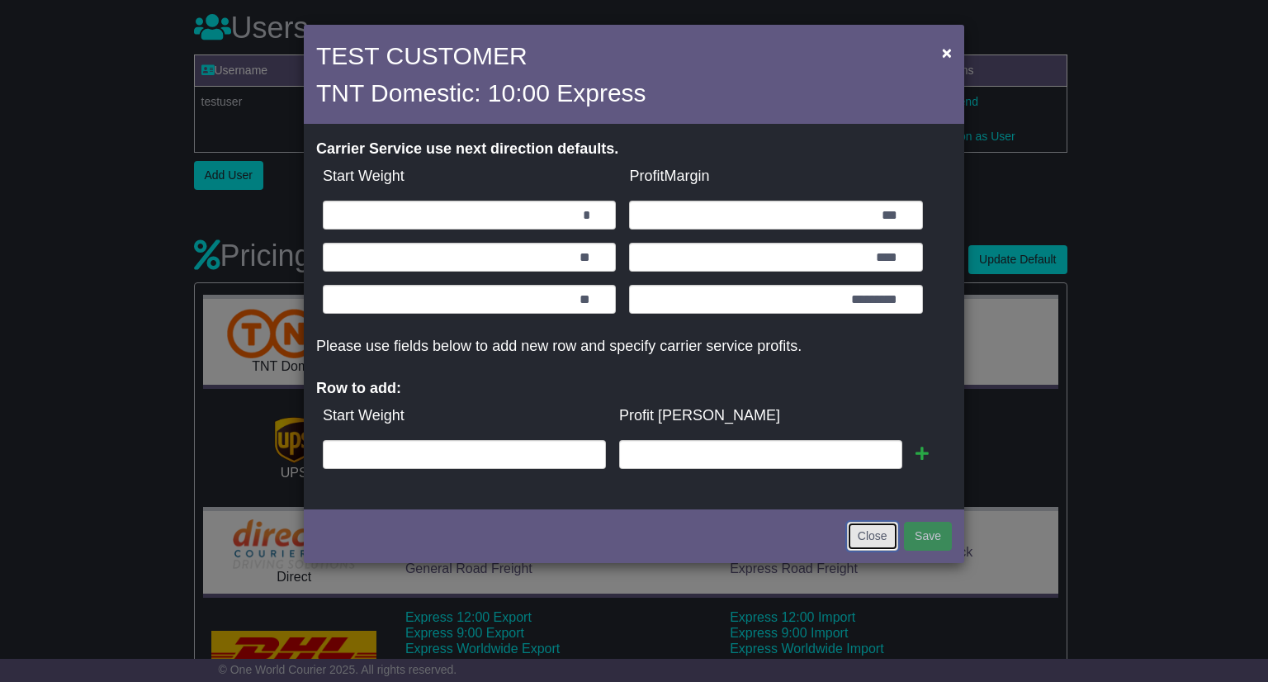
click at [856, 538] on button "Close" at bounding box center [872, 536] width 51 height 29
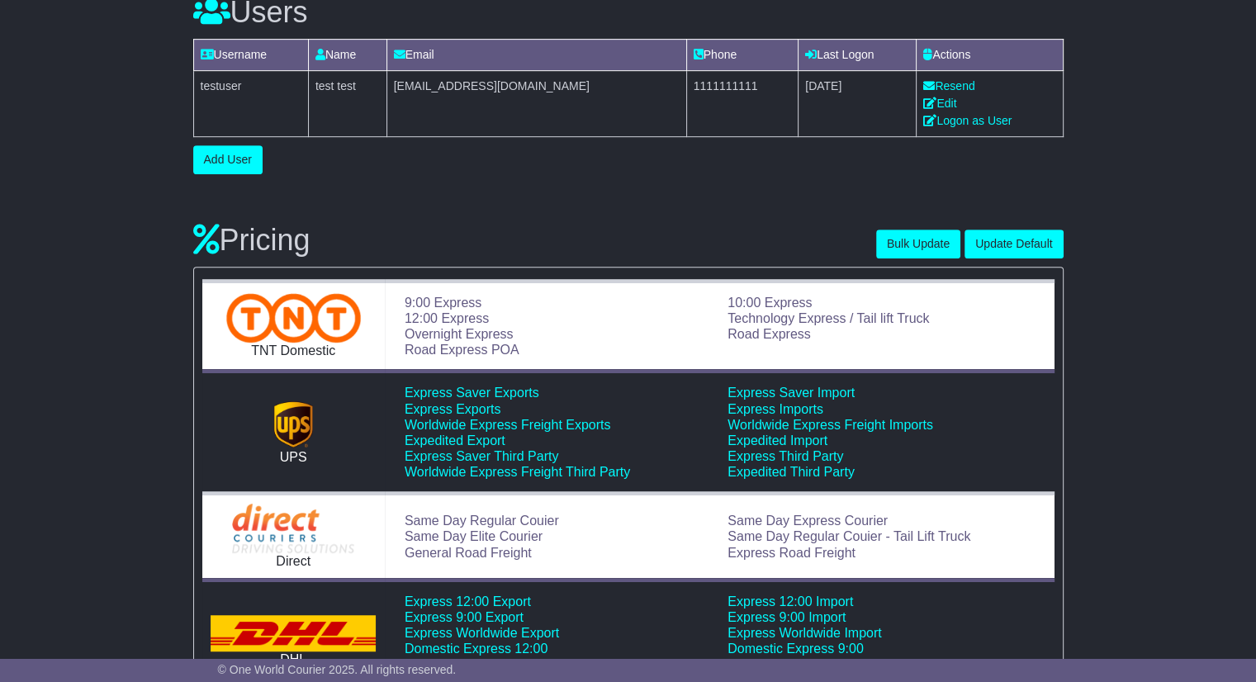
scroll to position [0, 0]
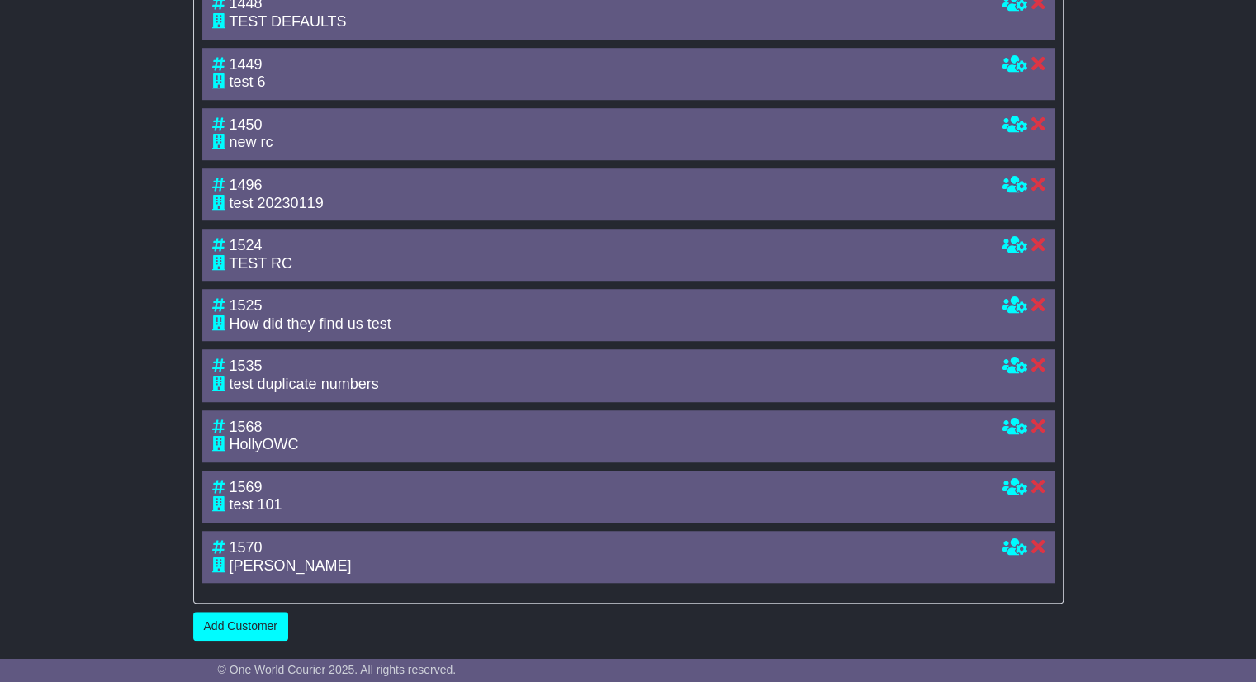
scroll to position [1334, 0]
drag, startPoint x: 1152, startPoint y: 383, endPoint x: 500, endPoint y: 566, distance: 677.6
click at [249, 628] on link "Add Customer" at bounding box center [240, 626] width 95 height 29
click at [1013, 299] on icon at bounding box center [1014, 304] width 25 height 15
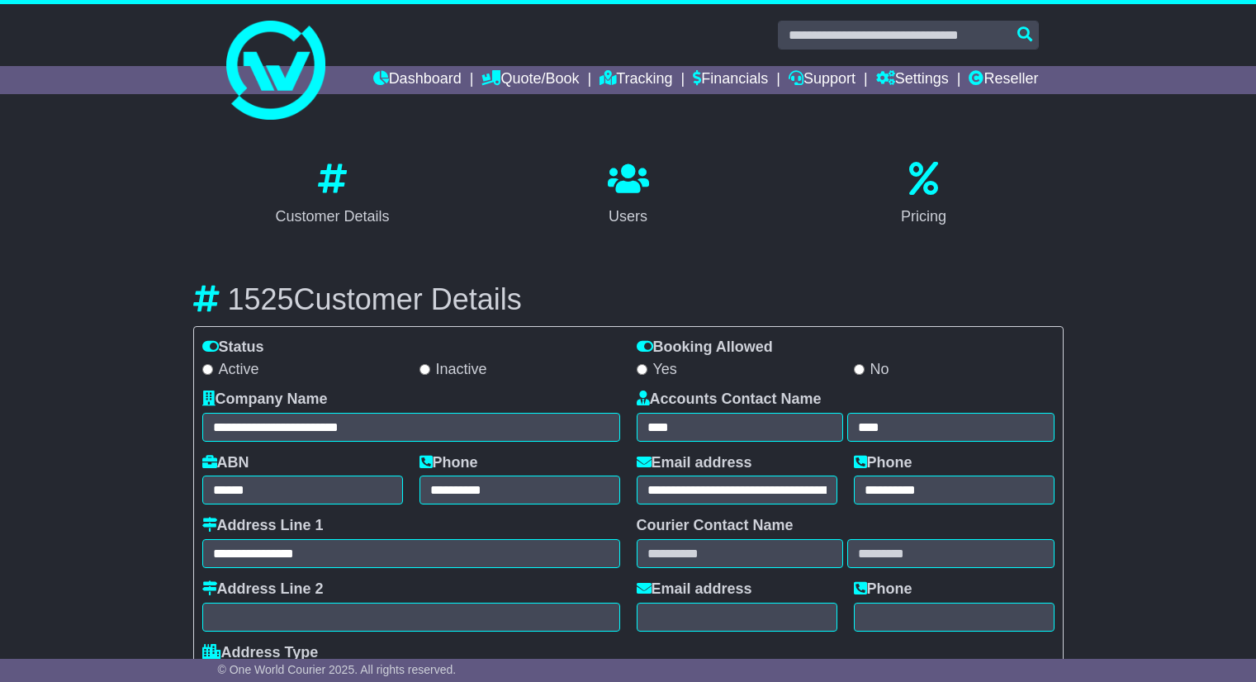
select select "**"
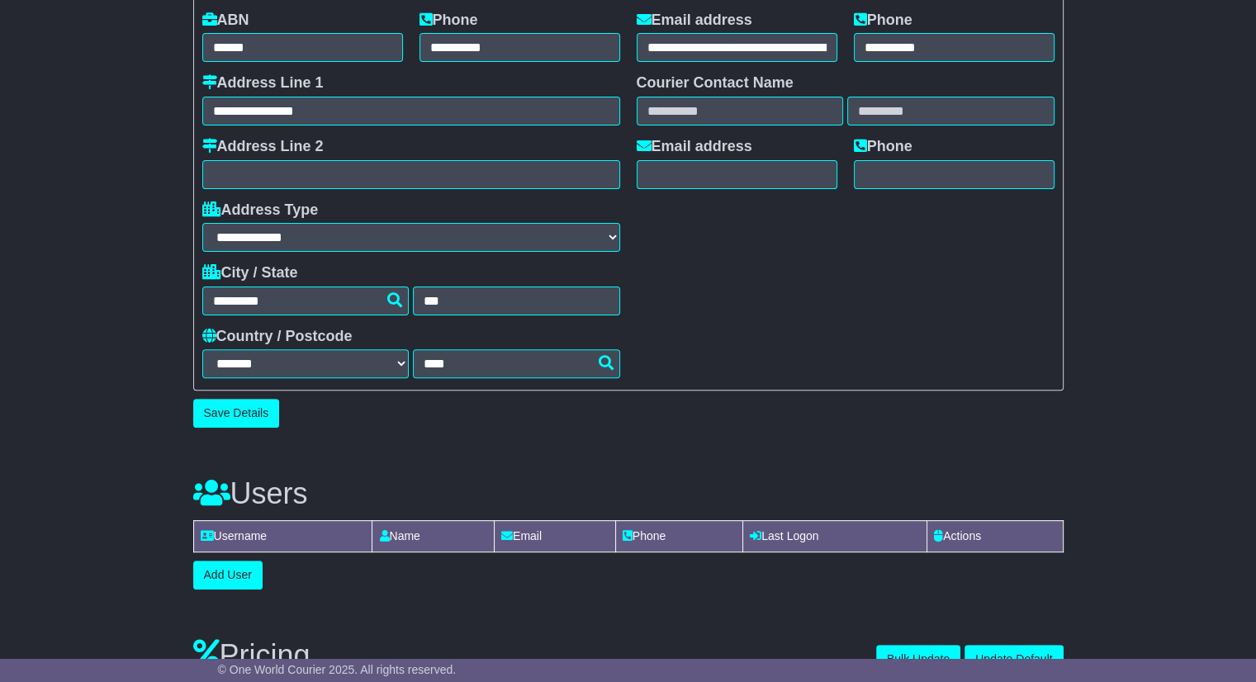
scroll to position [661, 0]
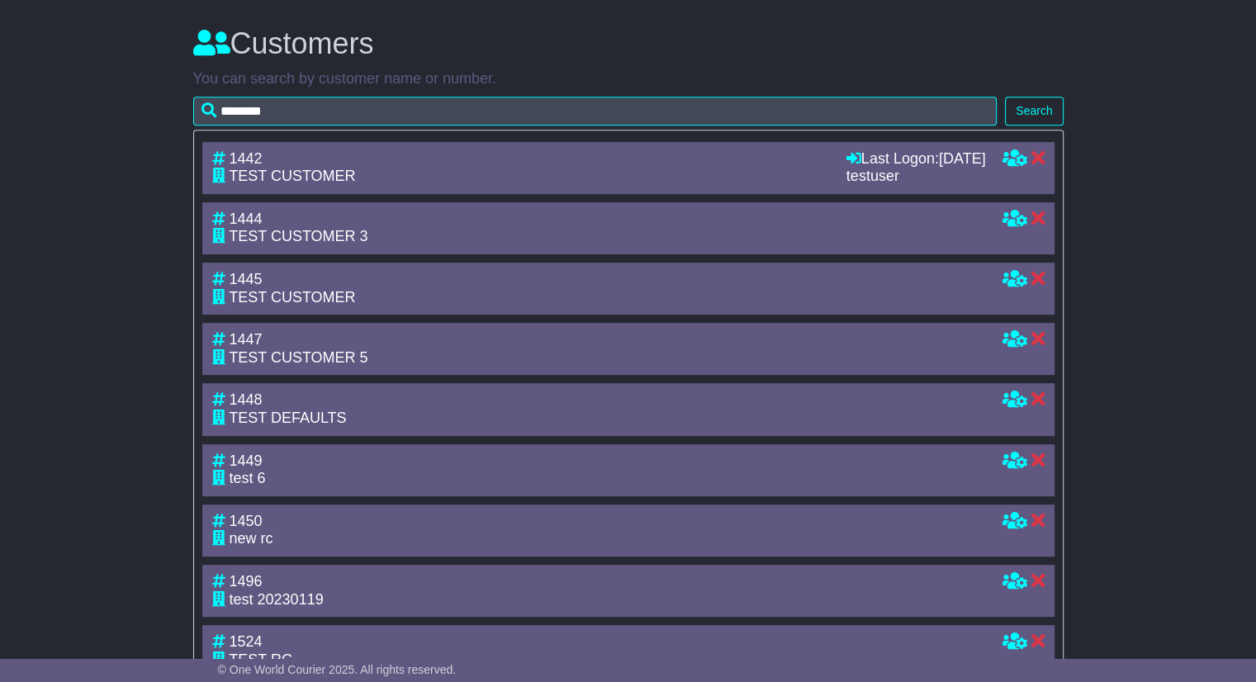
scroll to position [940, 0]
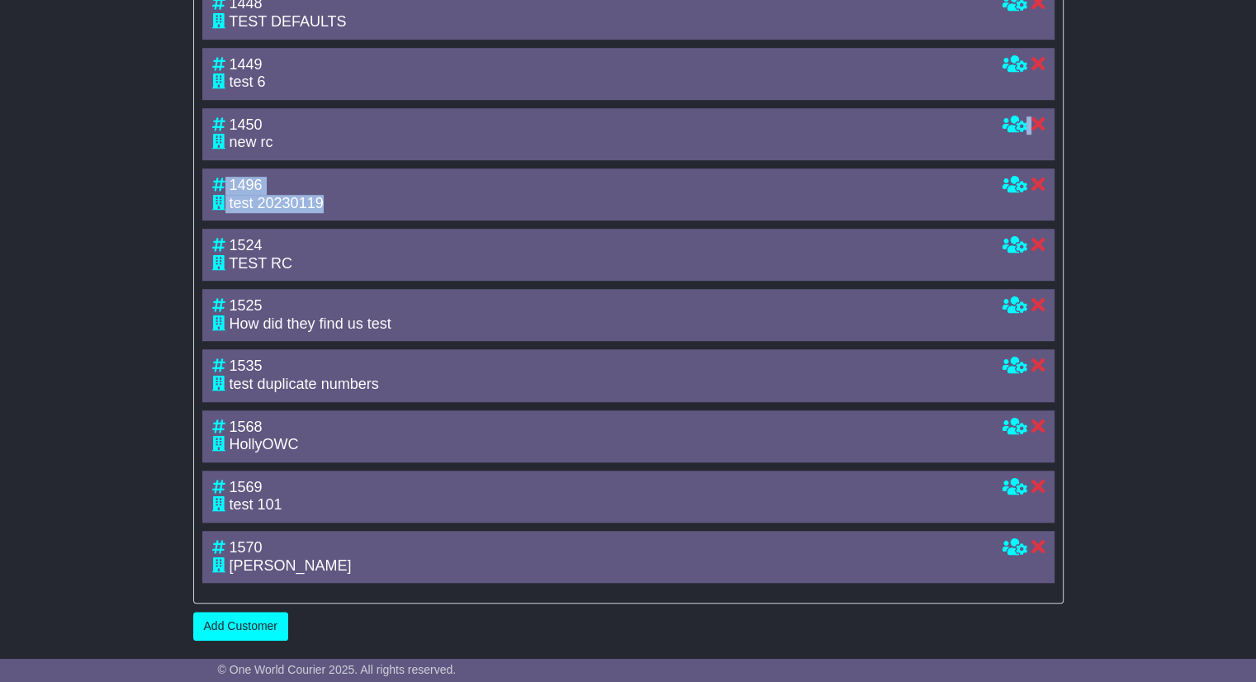
drag, startPoint x: 1009, startPoint y: 154, endPoint x: 985, endPoint y: 167, distance: 27.3
click at [985, 167] on div "1442 TEST CUSTOMER Last Logon: [DATE] testuser Last Logon: [DATE] ( testuser ) …" at bounding box center [628, 165] width 852 height 838
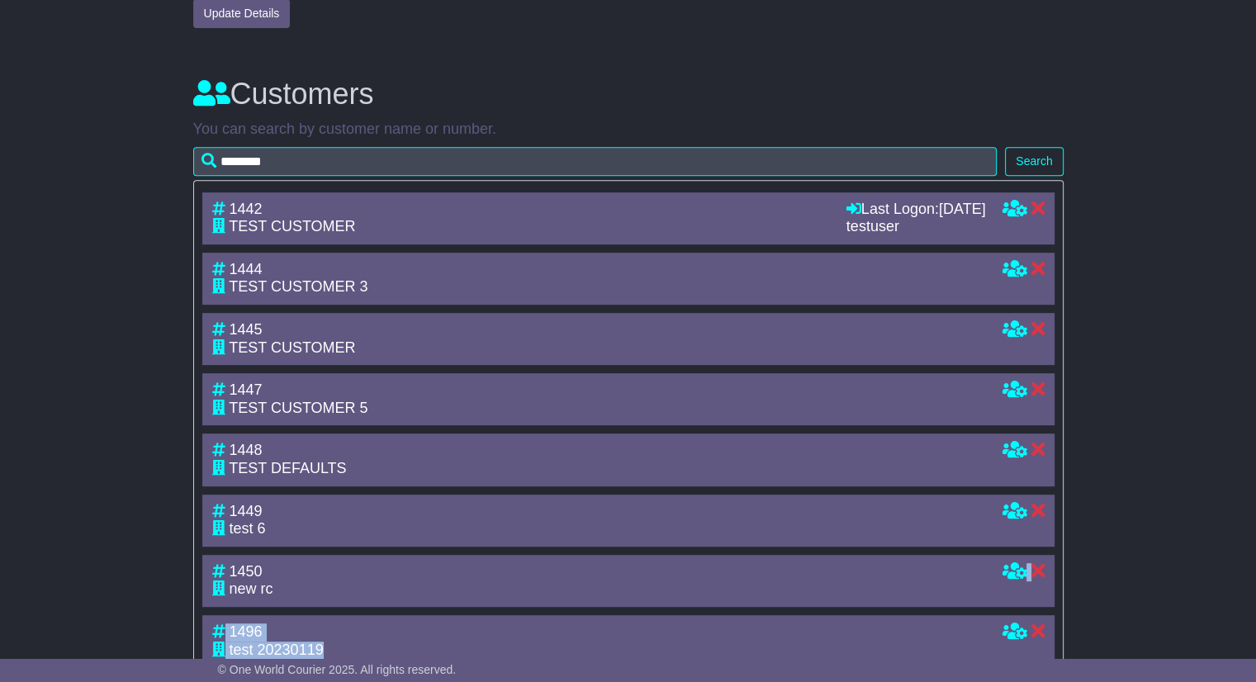
scroll to position [673, 0]
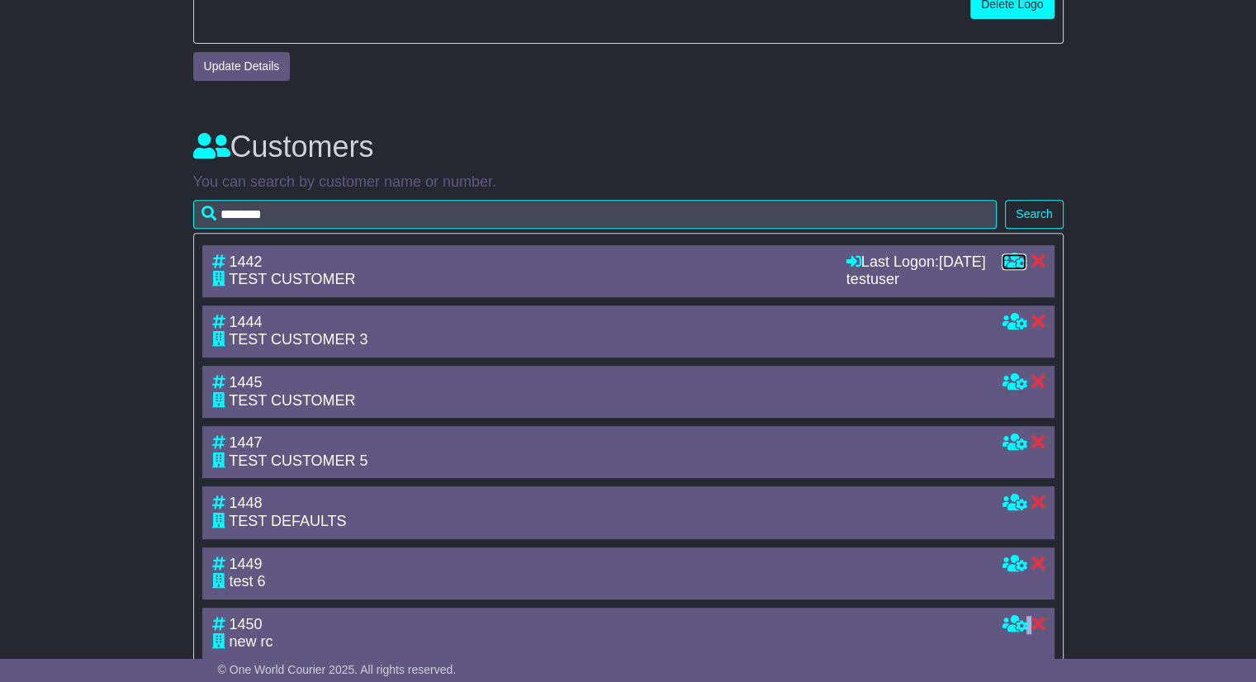
click at [1016, 268] on icon at bounding box center [1014, 261] width 25 height 15
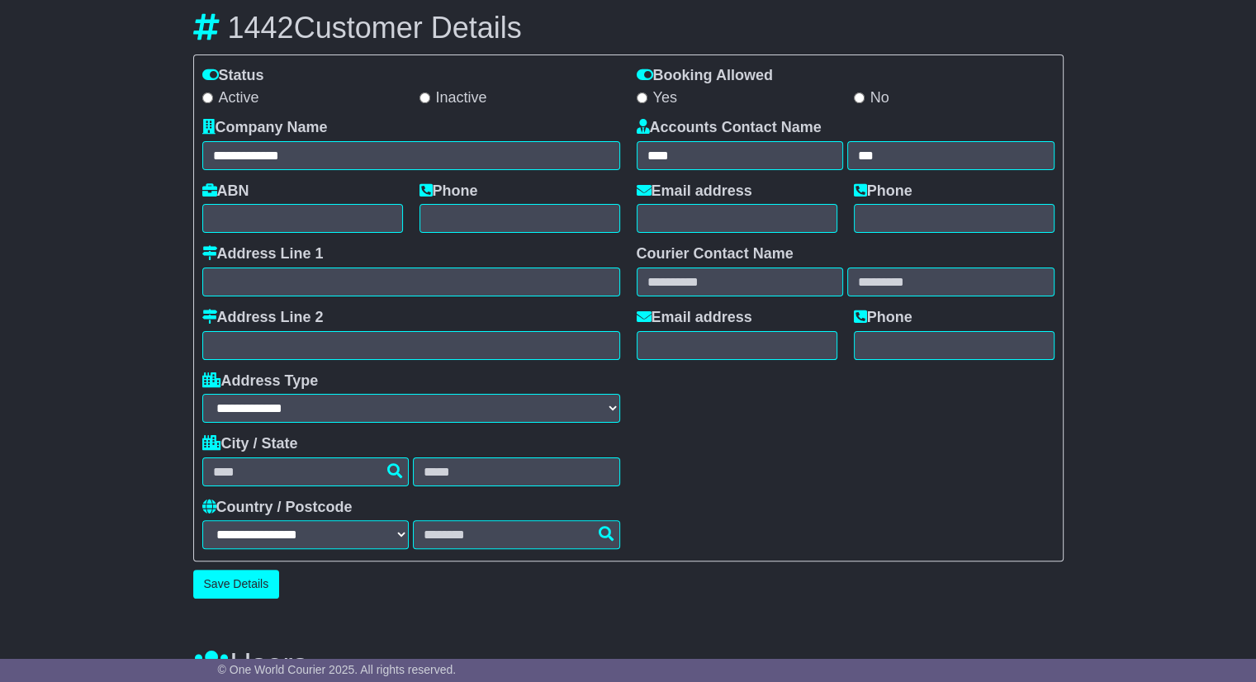
scroll to position [83, 0]
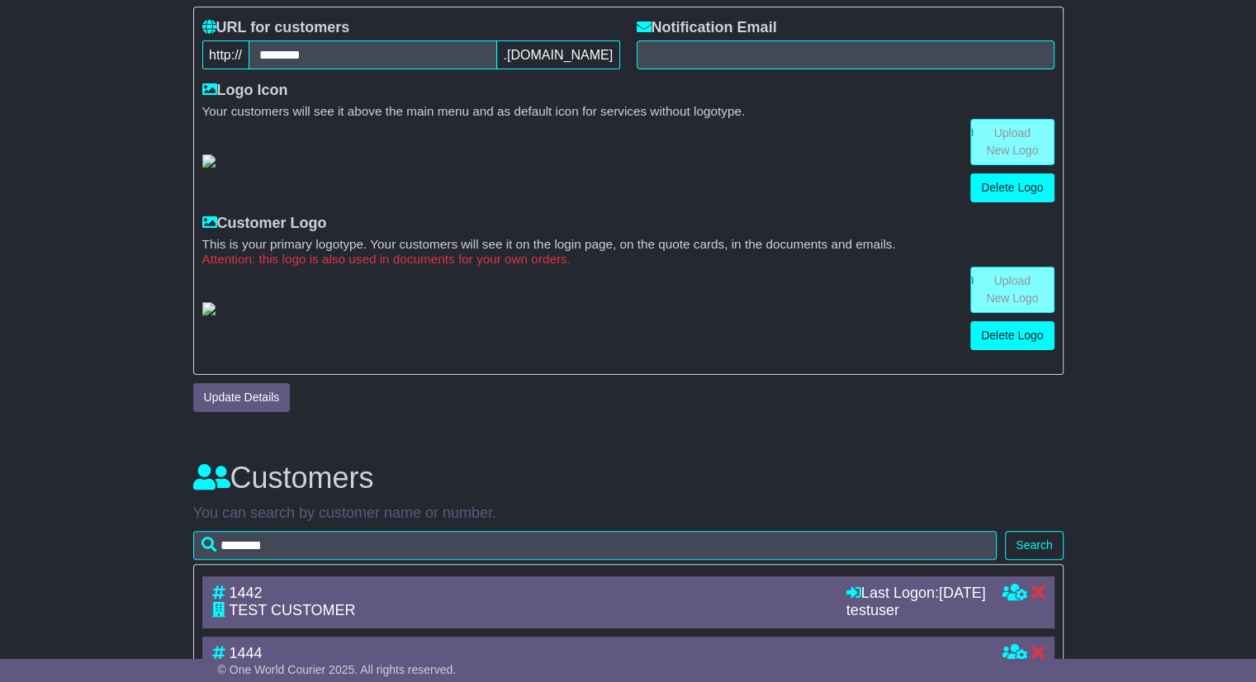
scroll to position [106, 0]
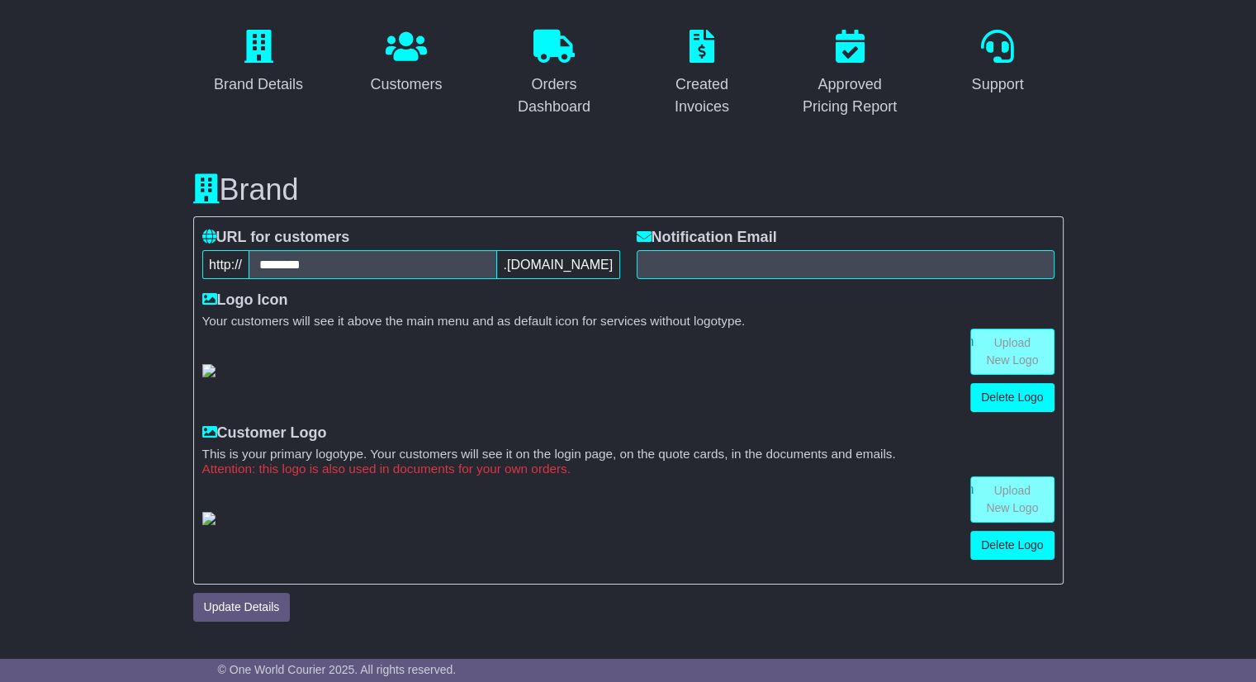
scroll to position [0, 0]
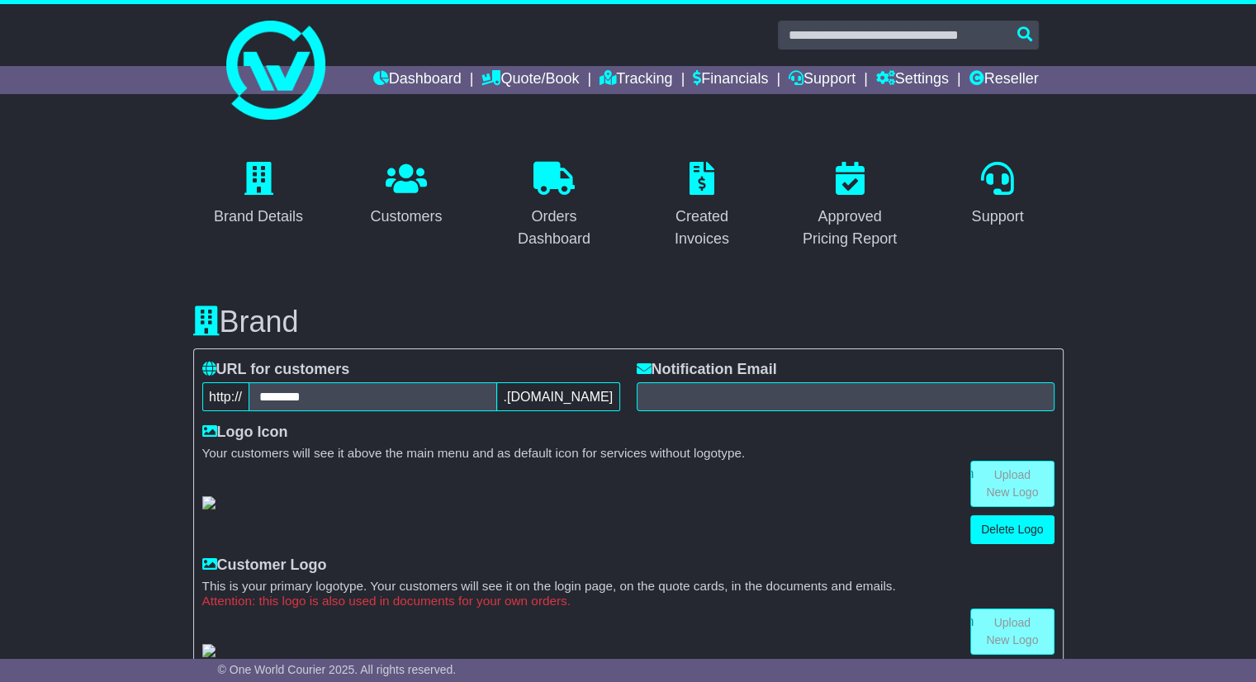
drag, startPoint x: 1231, startPoint y: 538, endPoint x: 1236, endPoint y: 239, distance: 299.8
click at [1025, 88] on link "Reseller" at bounding box center [1003, 80] width 69 height 28
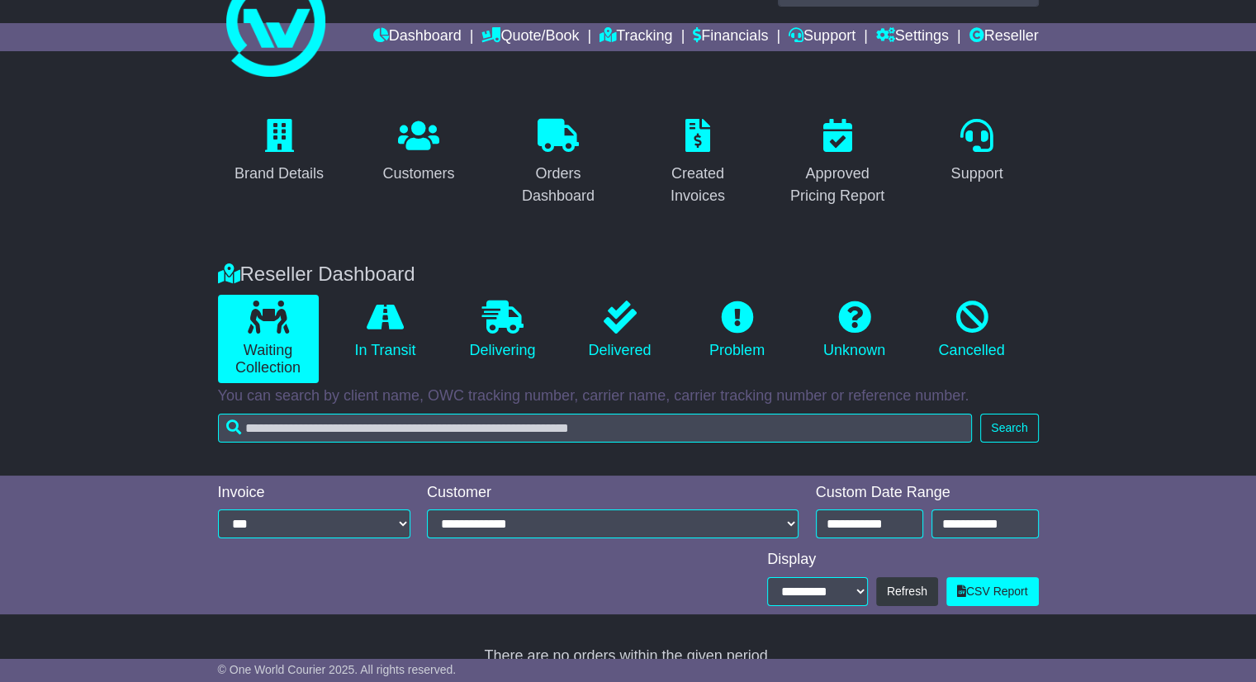
scroll to position [67, 0]
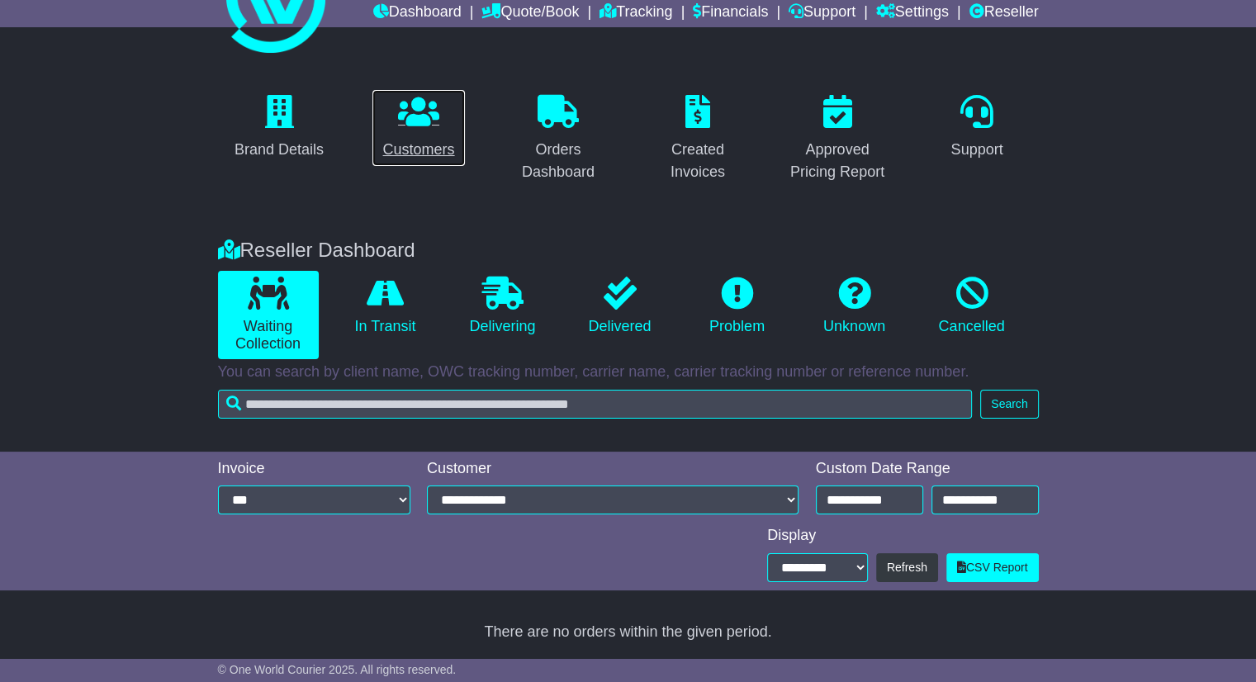
click at [432, 123] on icon at bounding box center [418, 111] width 41 height 33
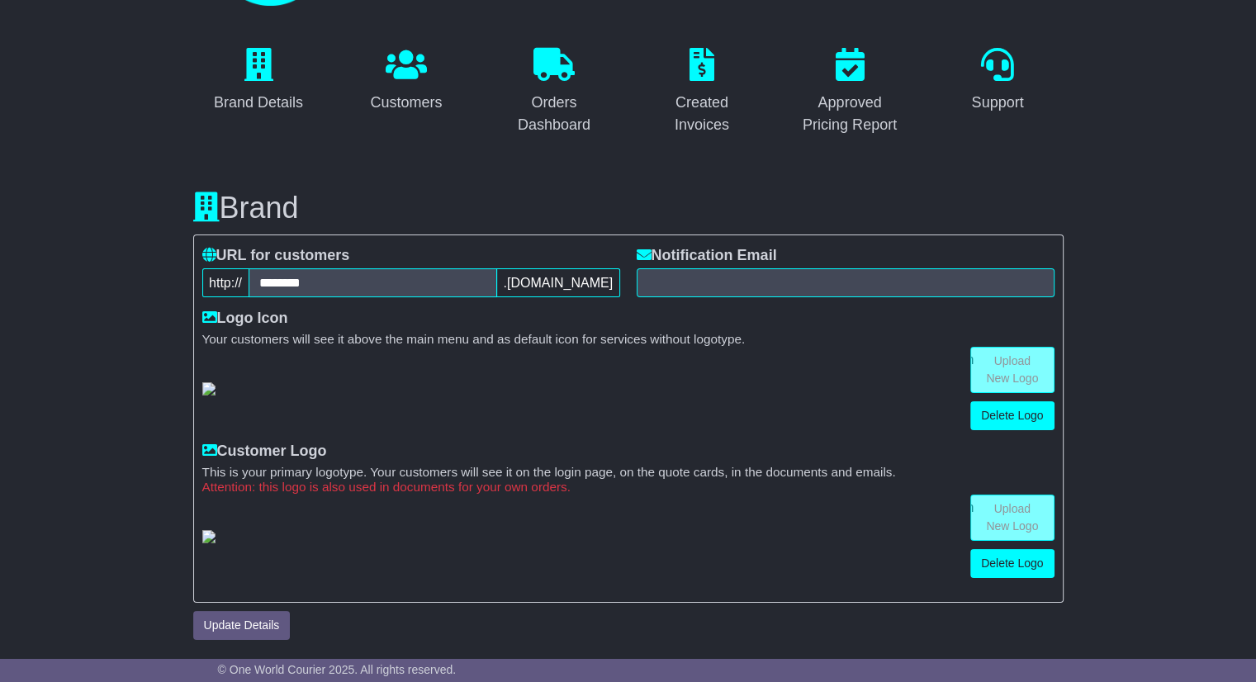
click at [271, 94] on div "Brand Details" at bounding box center [258, 103] width 89 height 22
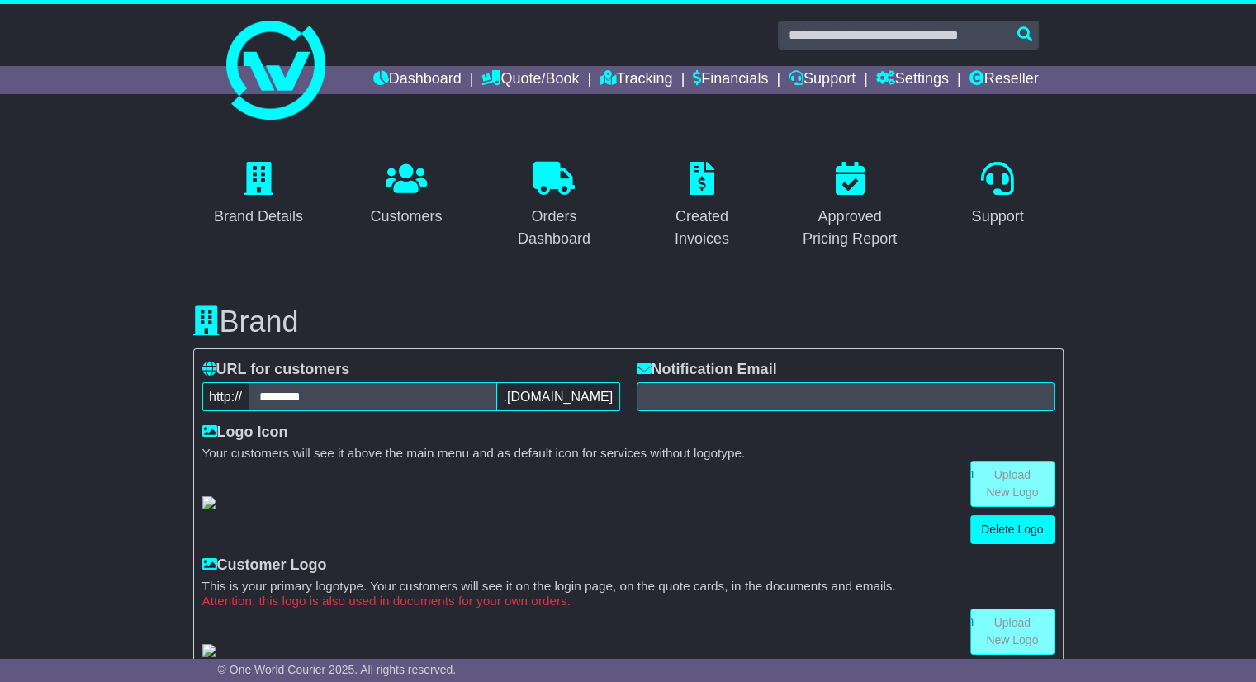
click at [401, 216] on div "Customers" at bounding box center [406, 217] width 72 height 22
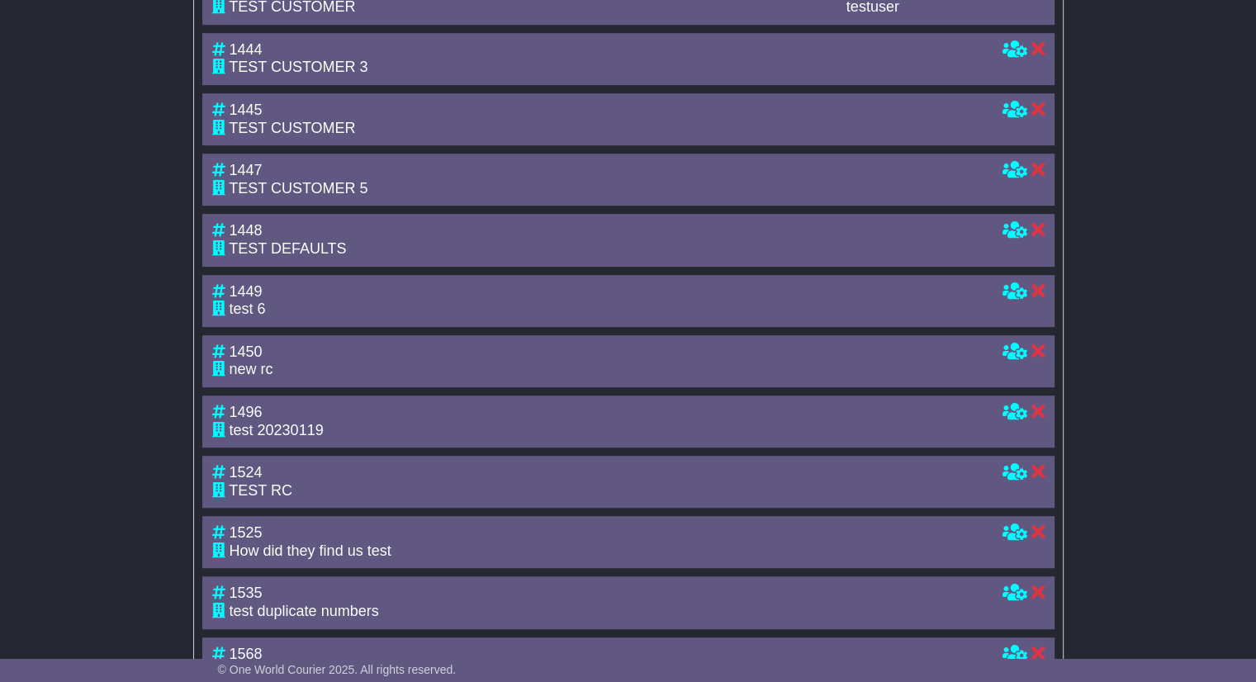
scroll to position [921, 0]
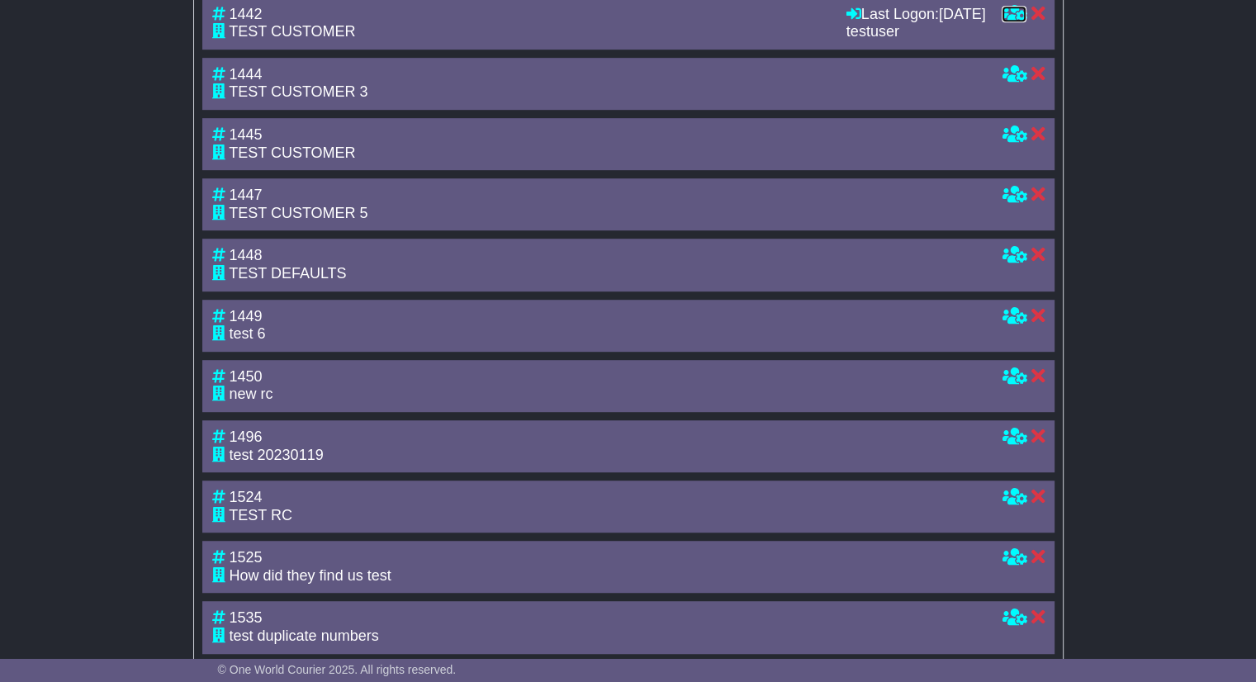
click at [1007, 21] on icon at bounding box center [1014, 13] width 25 height 15
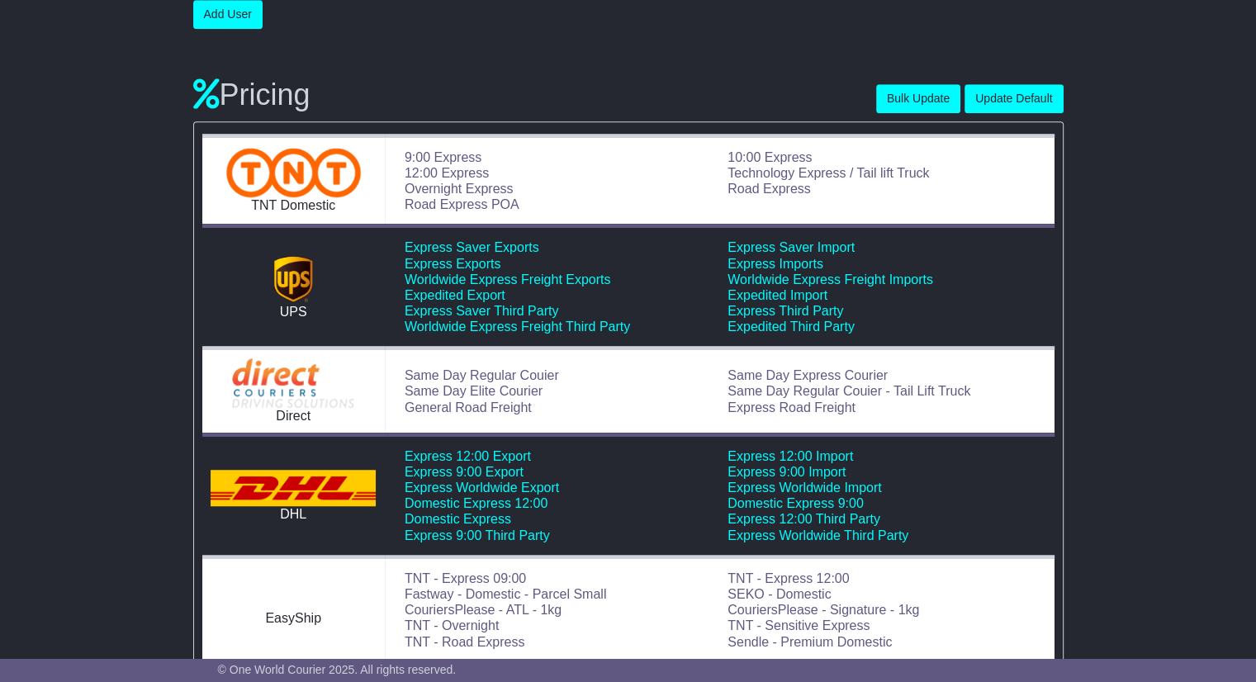
scroll to position [1404, 0]
